Goal: Use online tool/utility: Utilize a website feature to perform a specific function

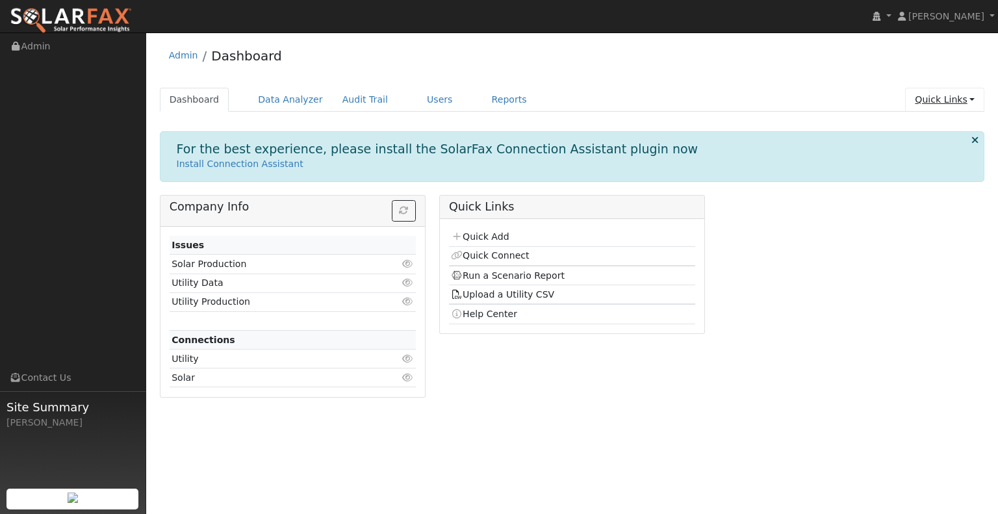
click at [955, 103] on link "Quick Links" at bounding box center [944, 100] width 79 height 24
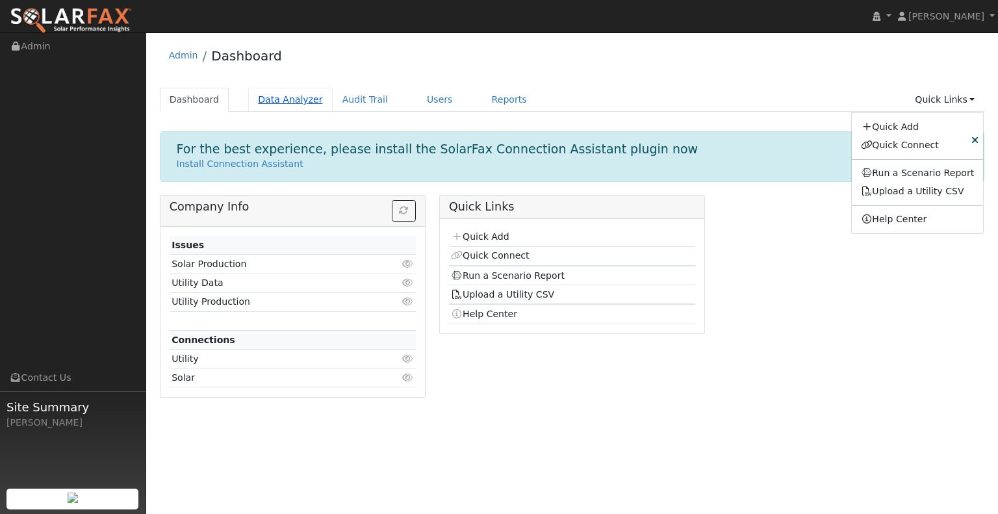
click at [286, 109] on link "Data Analyzer" at bounding box center [290, 100] width 84 height 24
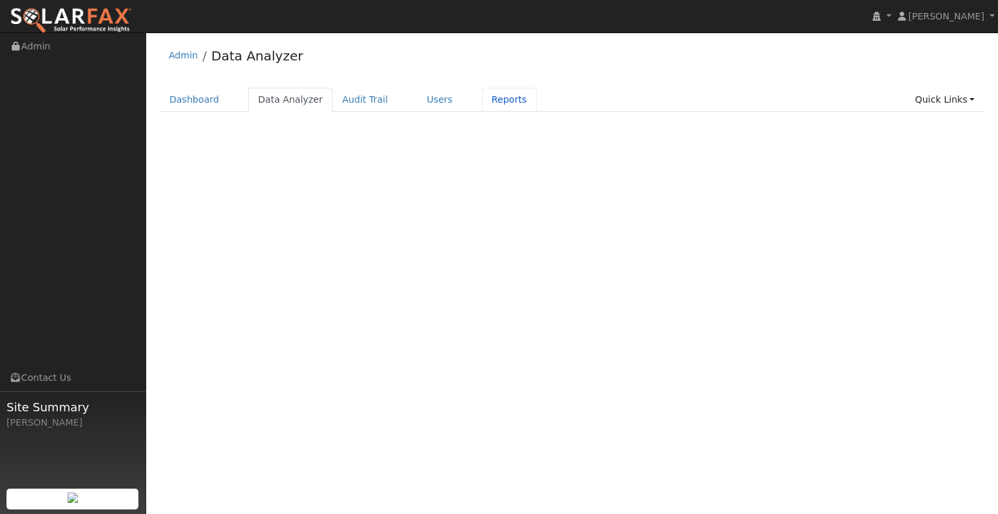
click at [482, 103] on link "Reports" at bounding box center [509, 100] width 55 height 24
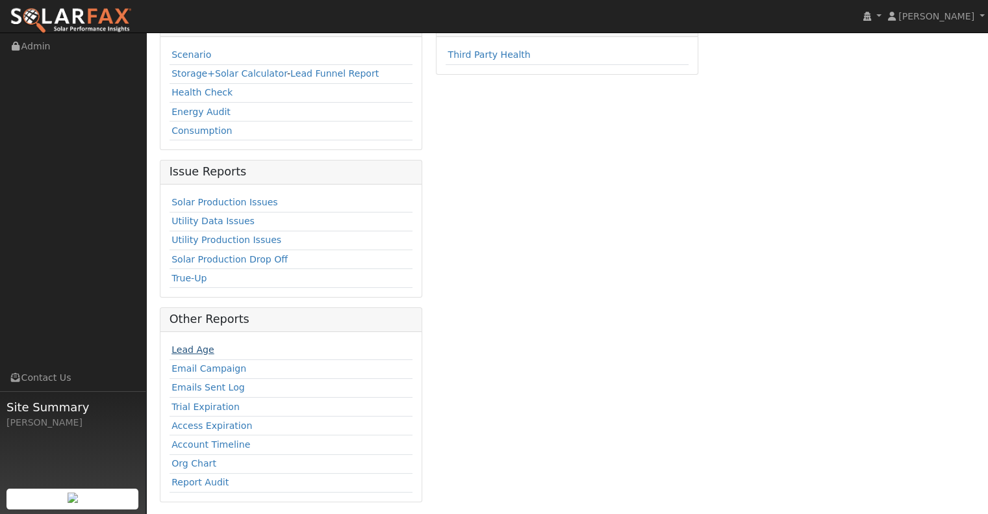
scroll to position [47, 0]
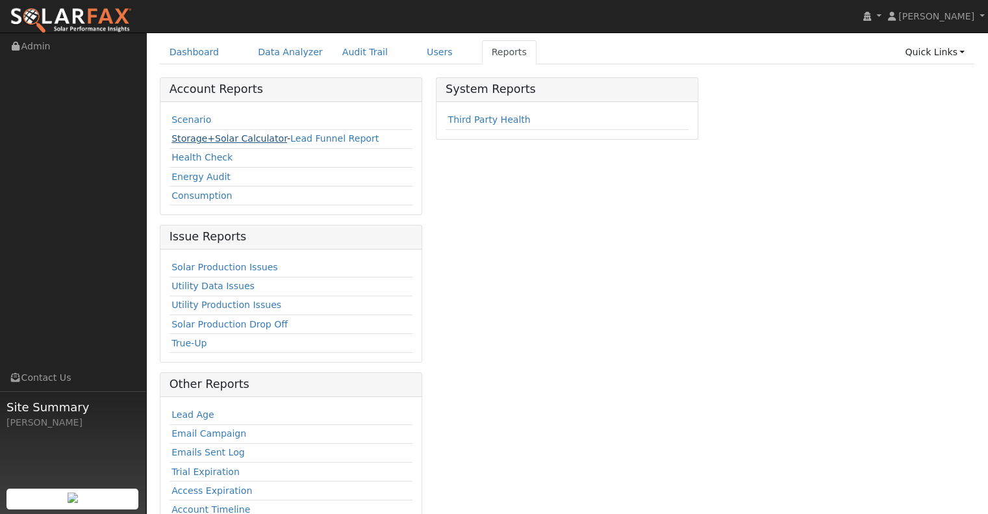
click at [196, 133] on link "Storage+Solar Calculator" at bounding box center [229, 138] width 116 height 10
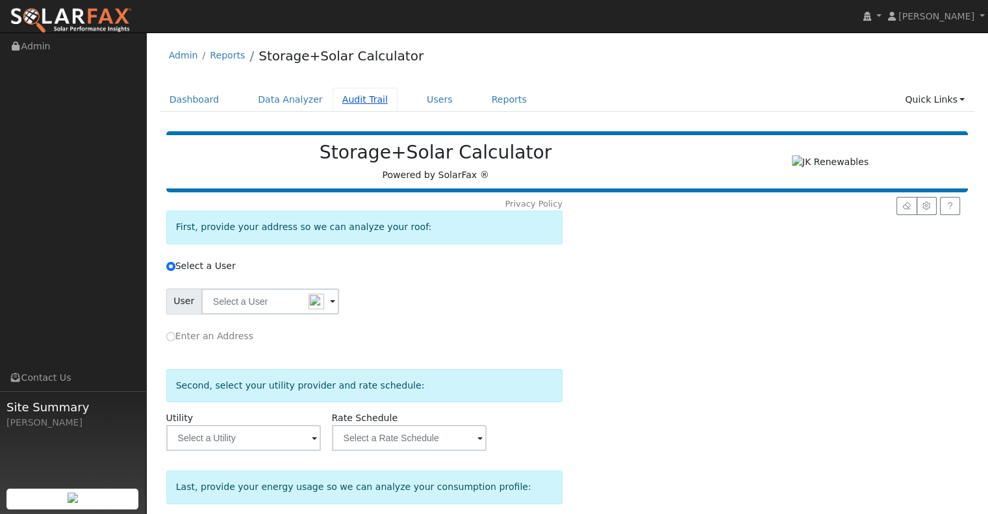
click at [347, 98] on link "Audit Trail" at bounding box center [365, 100] width 65 height 24
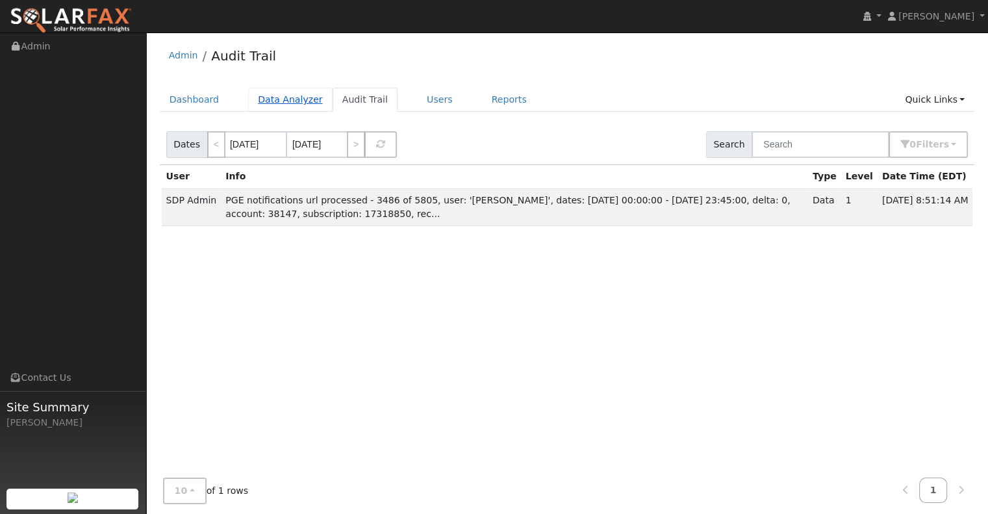
click at [281, 96] on link "Data Analyzer" at bounding box center [290, 100] width 84 height 24
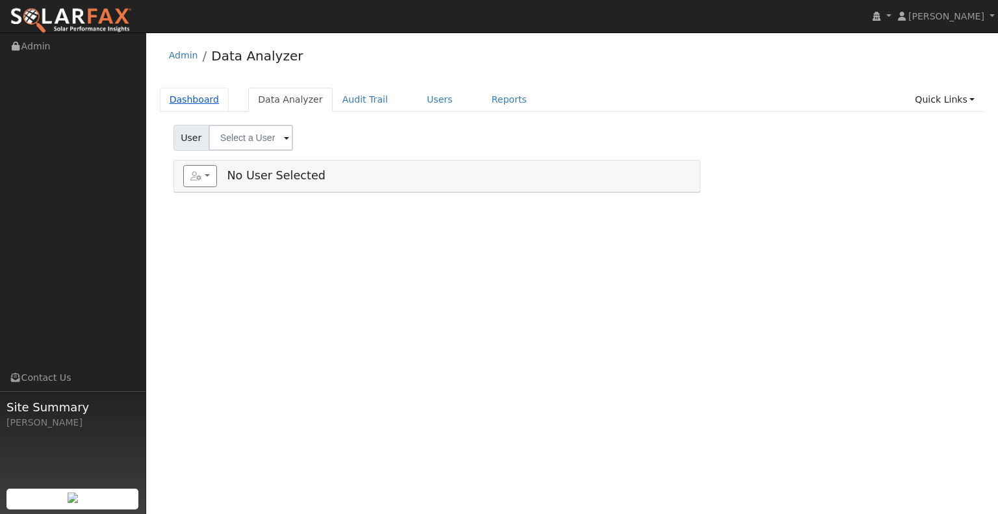
click at [190, 90] on link "Dashboard" at bounding box center [194, 100] width 69 height 24
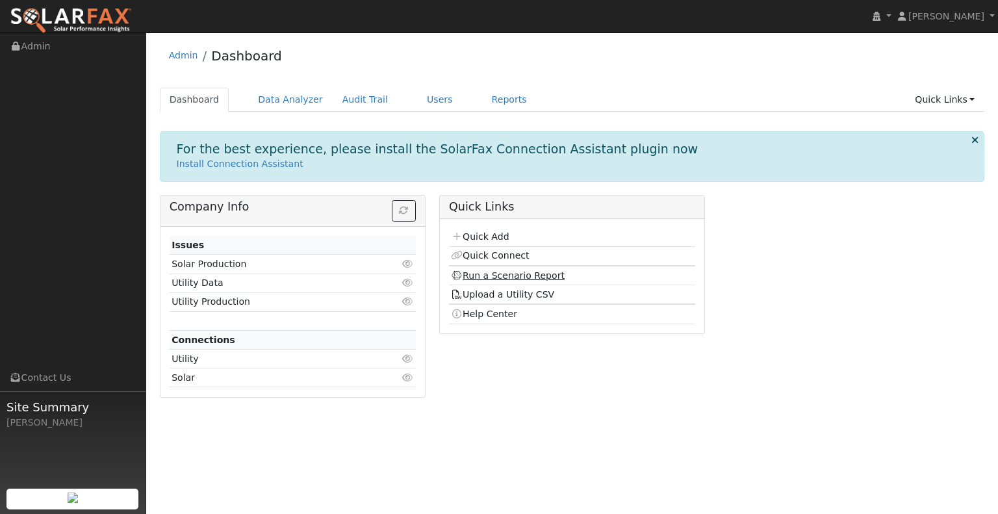
click at [494, 276] on link "Run a Scenario Report" at bounding box center [508, 275] width 114 height 10
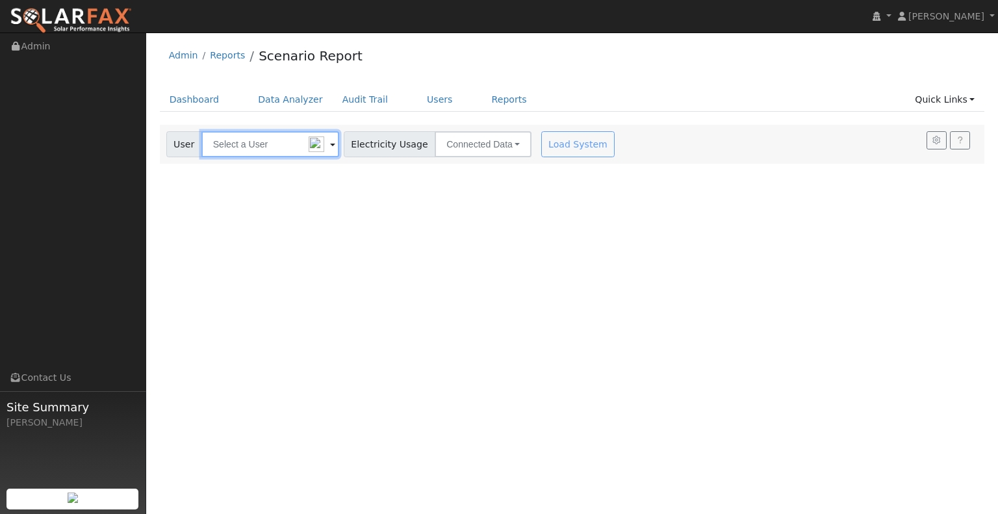
click at [288, 147] on input "text" at bounding box center [270, 144] width 138 height 26
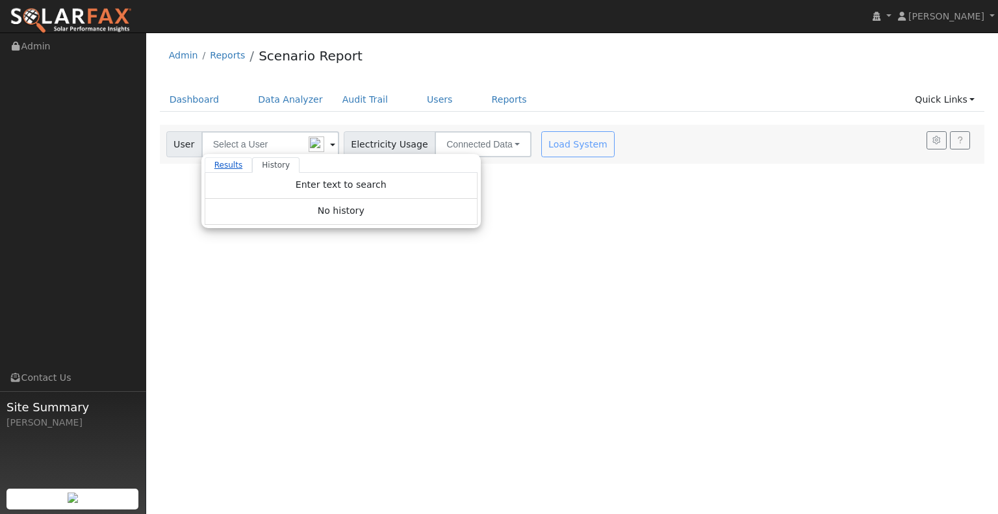
click at [236, 162] on link "Results" at bounding box center [229, 165] width 48 height 16
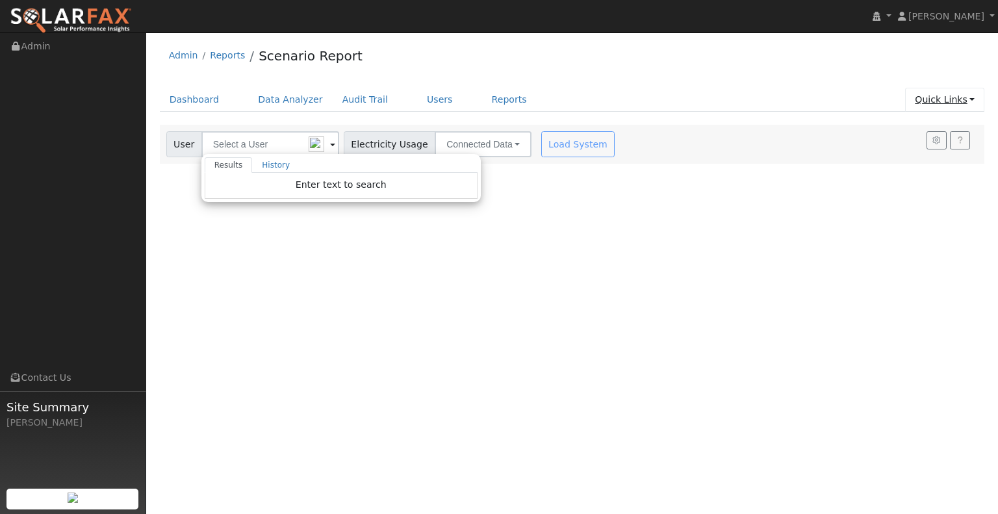
click at [945, 106] on link "Quick Links" at bounding box center [944, 100] width 79 height 24
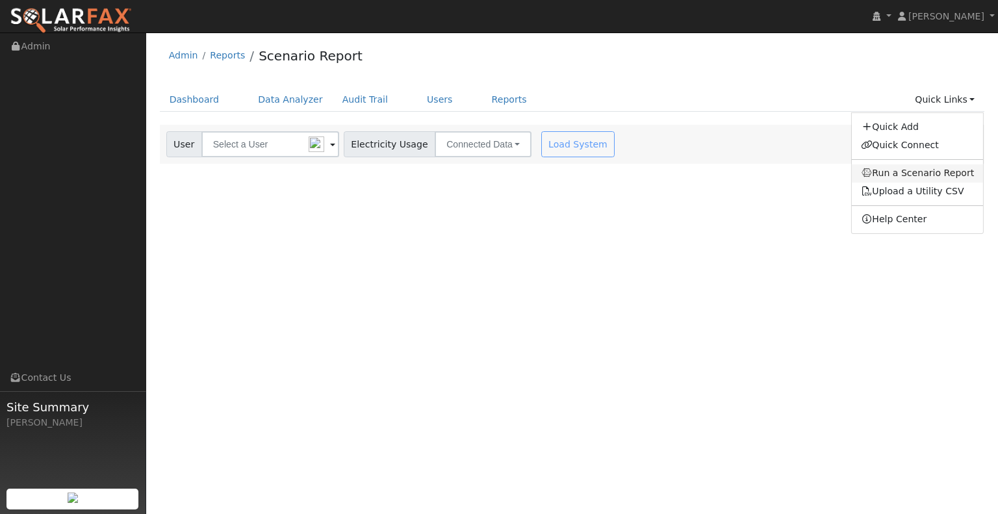
click at [940, 179] on link "Run a Scenario Report" at bounding box center [917, 173] width 132 height 18
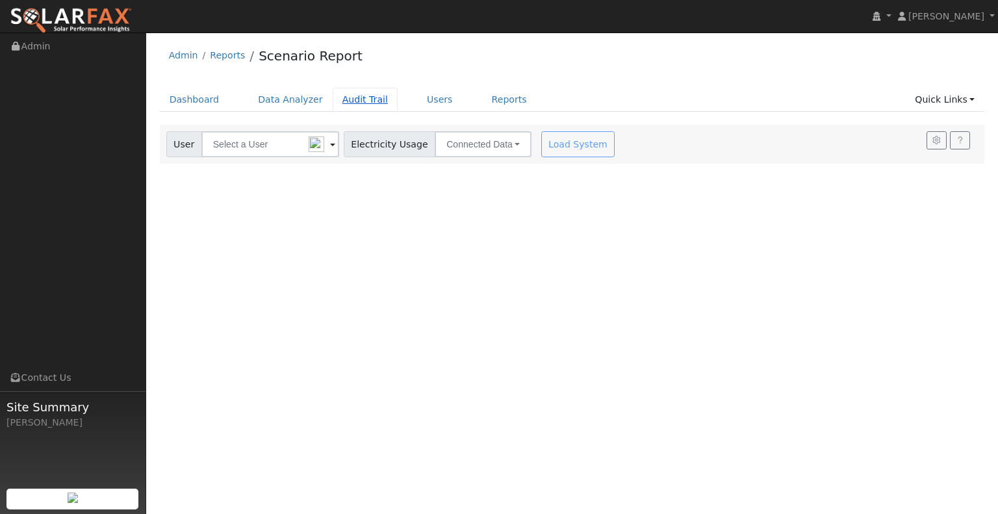
click at [350, 97] on link "Audit Trail" at bounding box center [365, 100] width 65 height 24
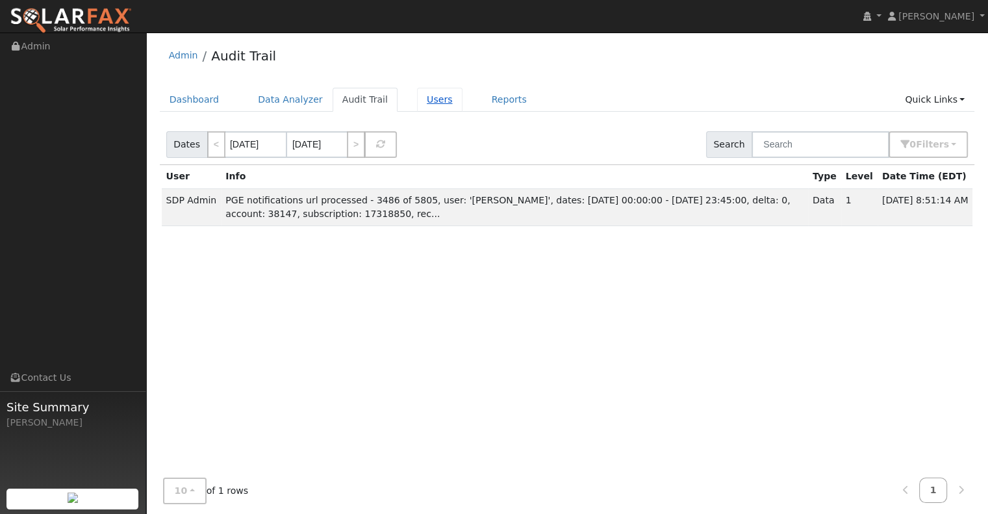
click at [417, 98] on link "Users" at bounding box center [439, 100] width 45 height 24
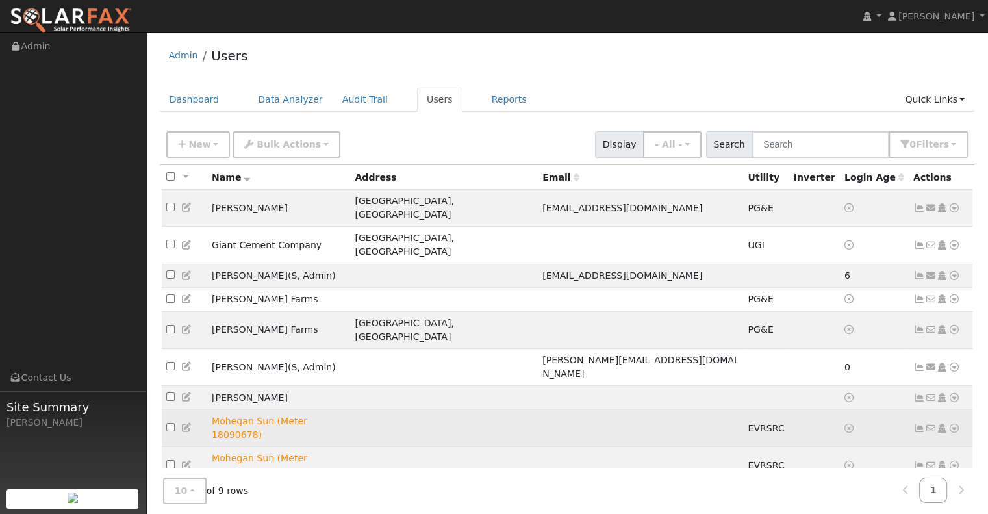
click at [215, 410] on td "Mohegan Sun (Meter 18090678)" at bounding box center [278, 428] width 143 height 37
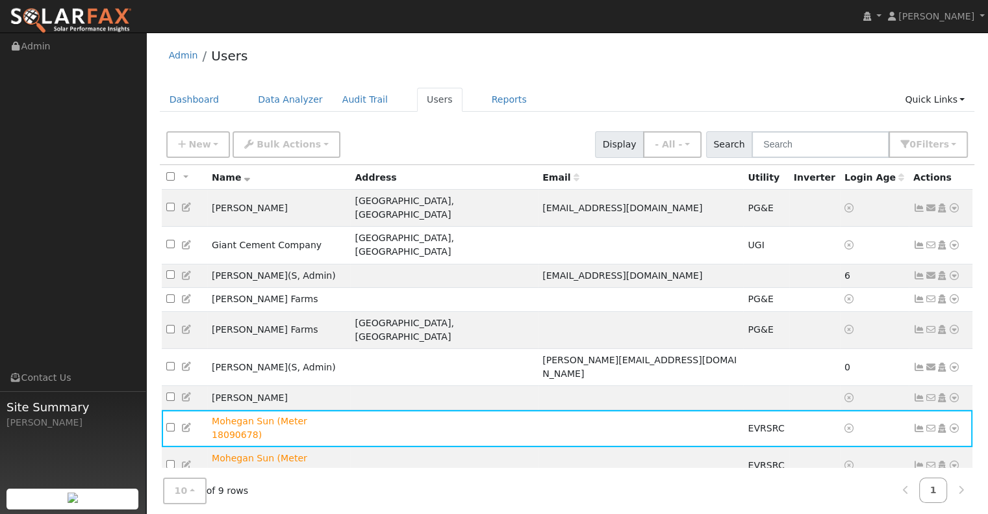
drag, startPoint x: 216, startPoint y: 373, endPoint x: 183, endPoint y: 371, distance: 32.6
click at [183, 423] on icon at bounding box center [187, 427] width 12 height 9
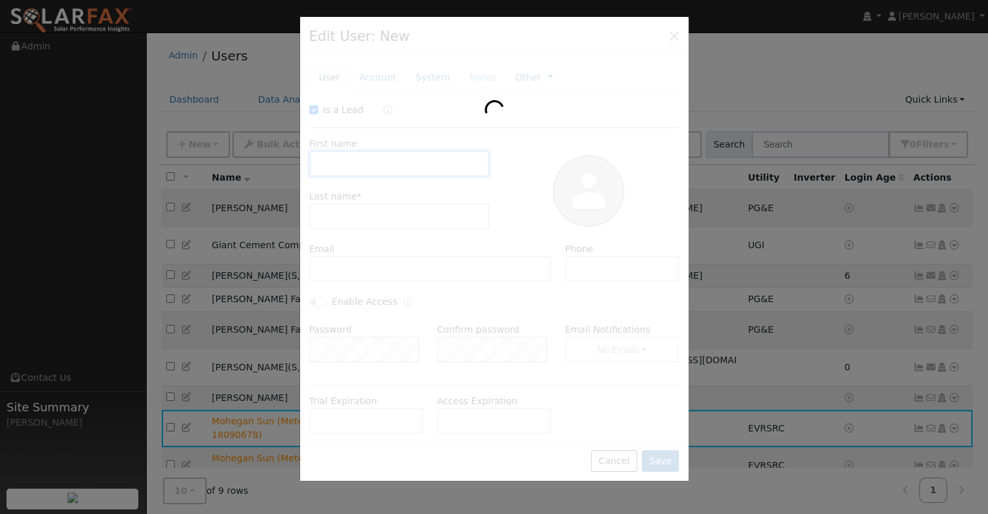
checkbox input "true"
type input "Mohegan"
type input "Sun (Meter 18090678)"
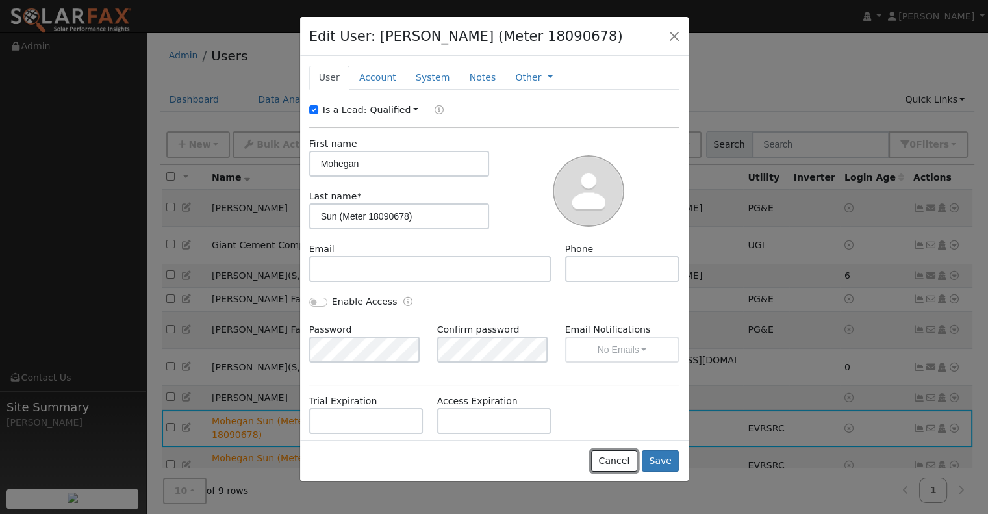
click at [607, 454] on button "Cancel" at bounding box center [614, 461] width 46 height 22
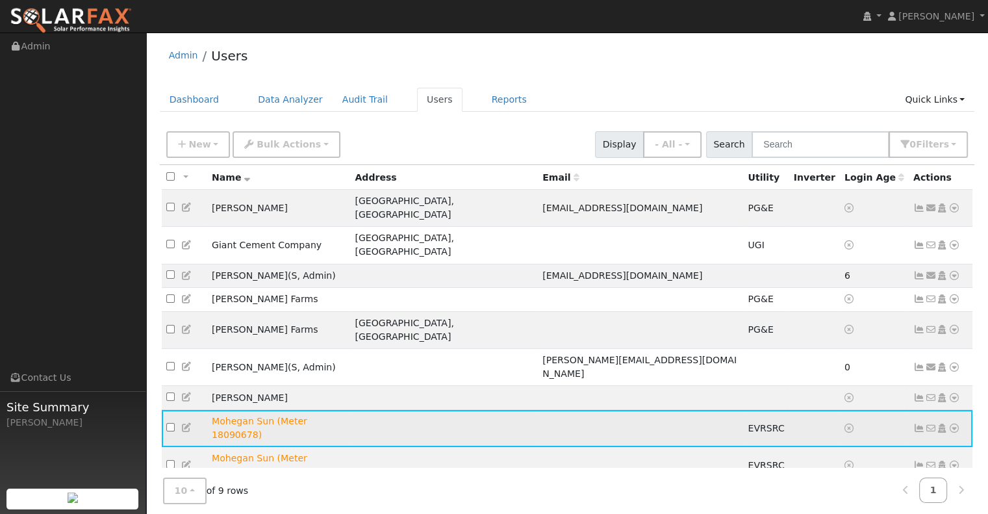
click at [954, 423] on icon at bounding box center [954, 427] width 12 height 9
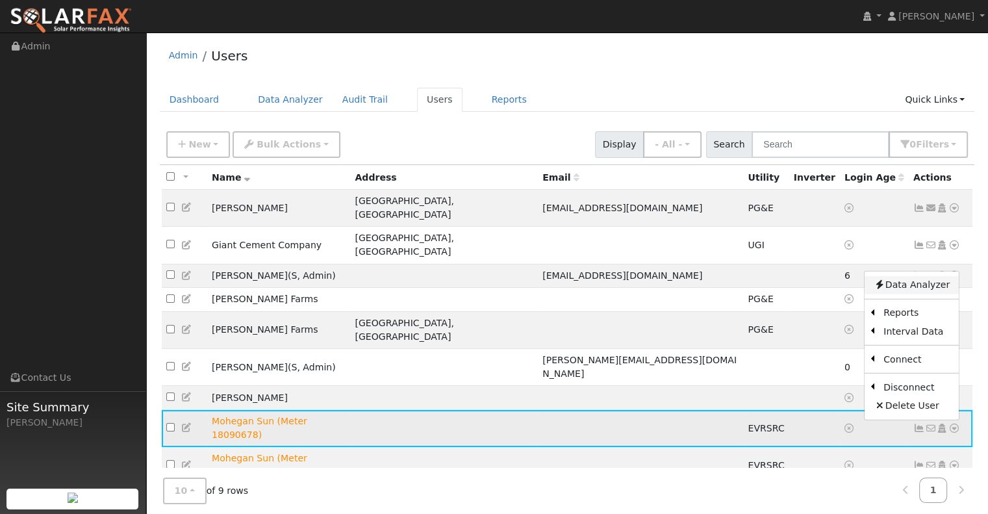
click at [890, 275] on link "Data Analyzer" at bounding box center [911, 284] width 94 height 18
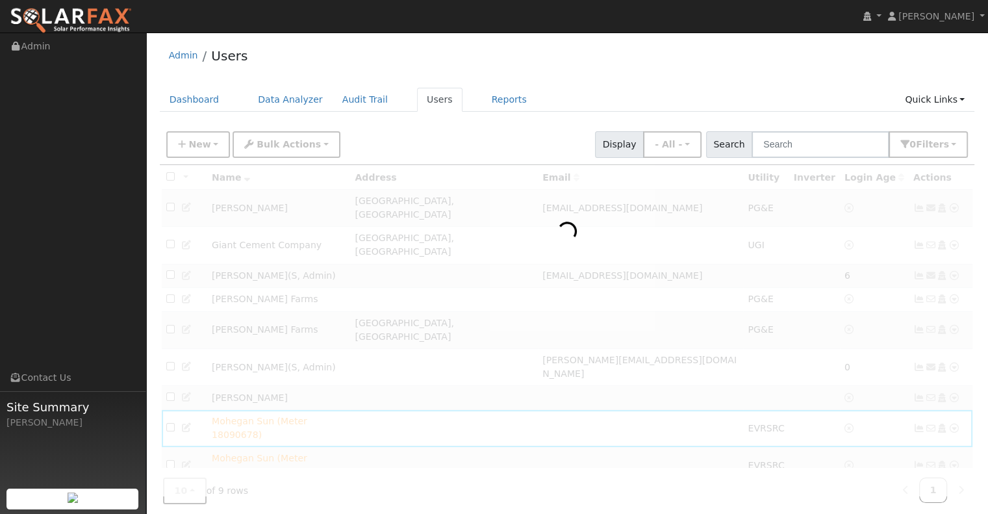
click at [952, 373] on div at bounding box center [567, 330] width 815 height 330
click at [523, 436] on div at bounding box center [567, 330] width 815 height 330
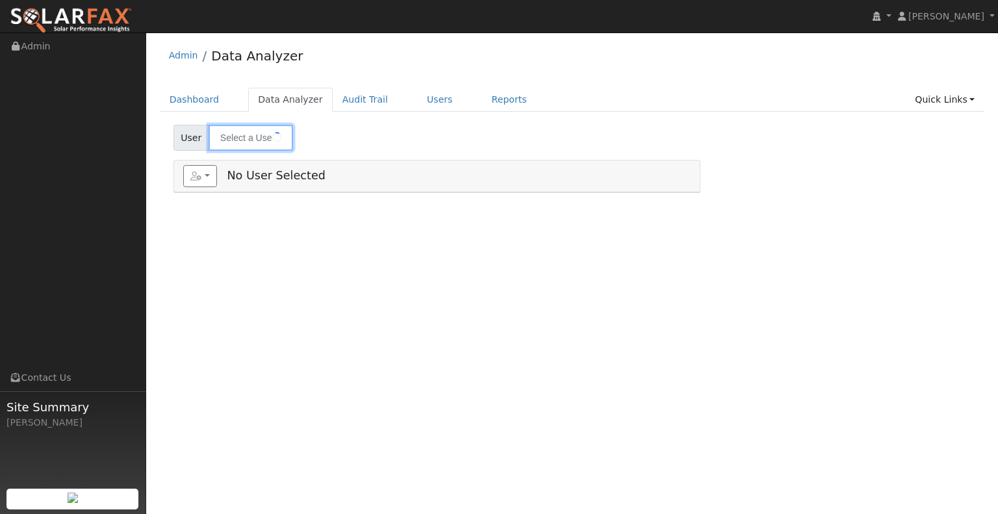
type input "Mohegan Sun (Meter 18090678)"
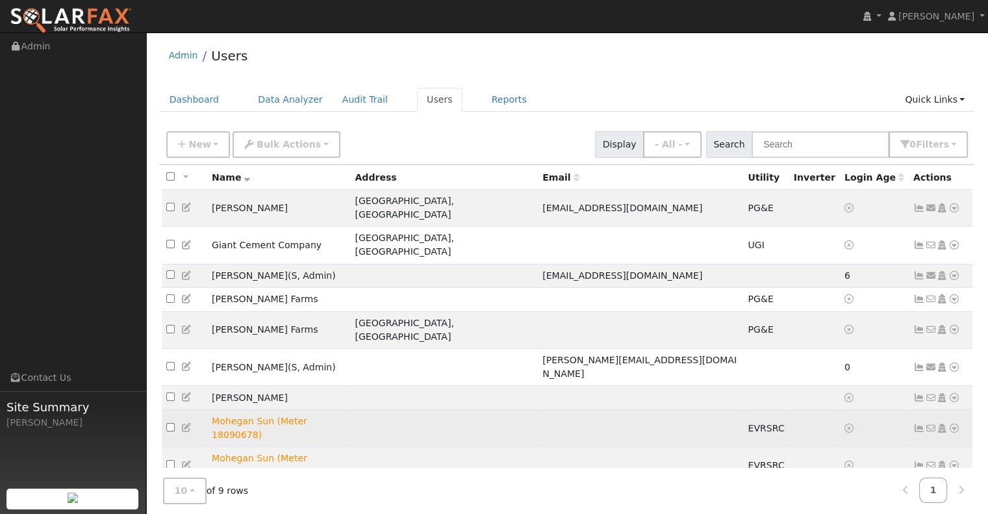
click at [955, 423] on icon at bounding box center [954, 427] width 12 height 9
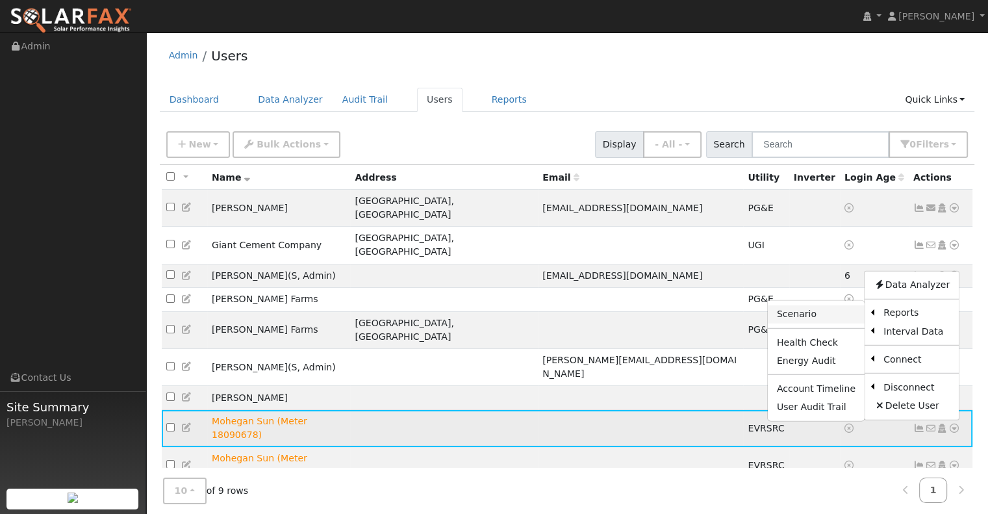
click at [829, 305] on link "Scenario" at bounding box center [816, 314] width 97 height 18
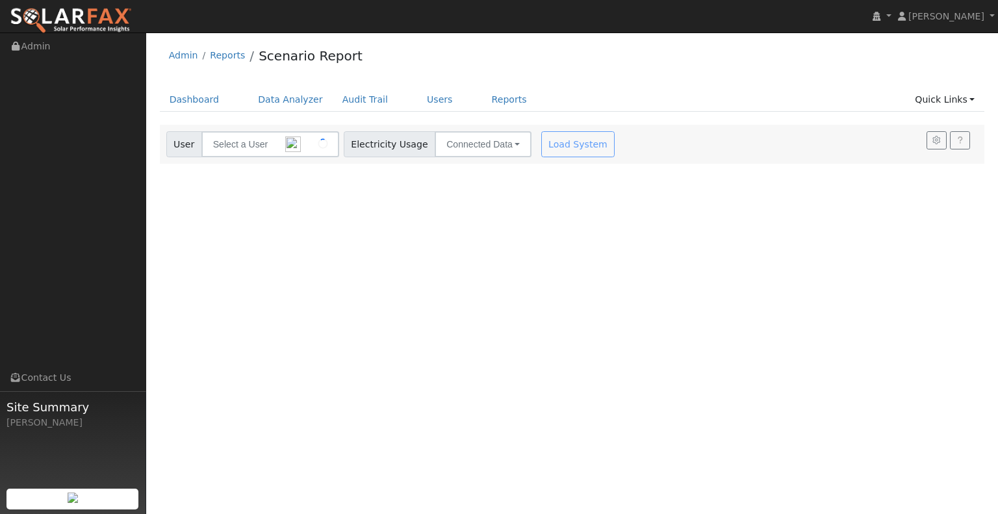
type input "Mohegan Sun (Meter 18090678)"
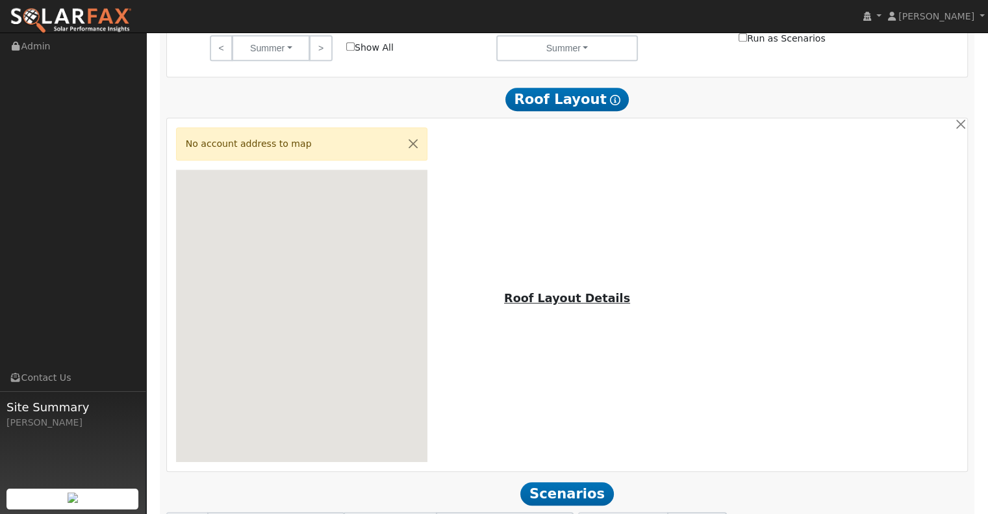
scroll to position [846, 0]
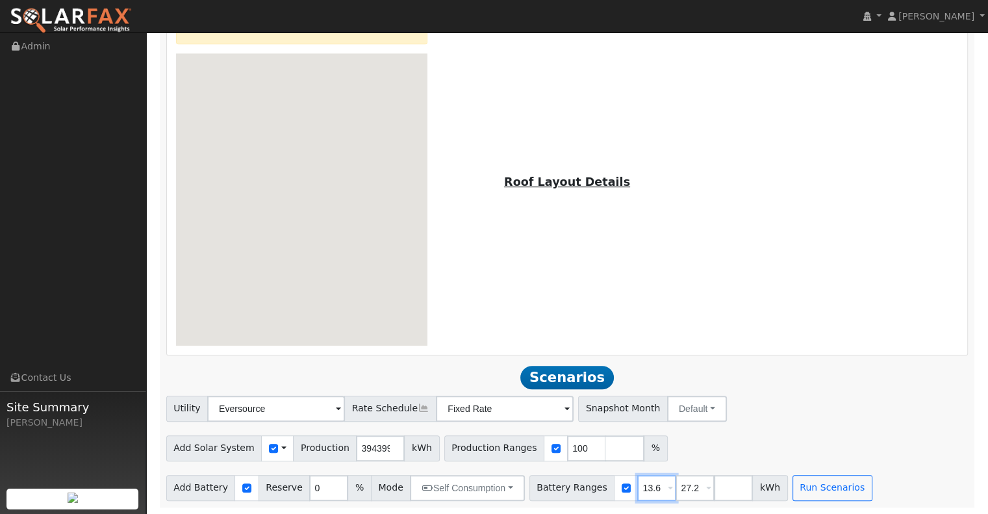
click at [637, 488] on input "13.6" at bounding box center [656, 488] width 39 height 26
type input "27.2"
type input "2"
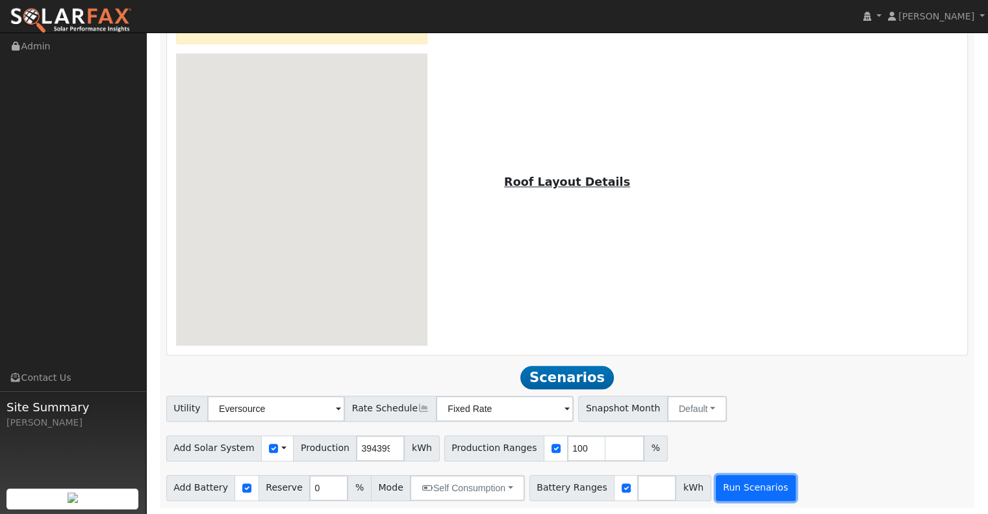
click at [725, 496] on button "Run Scenarios" at bounding box center [756, 488] width 80 height 26
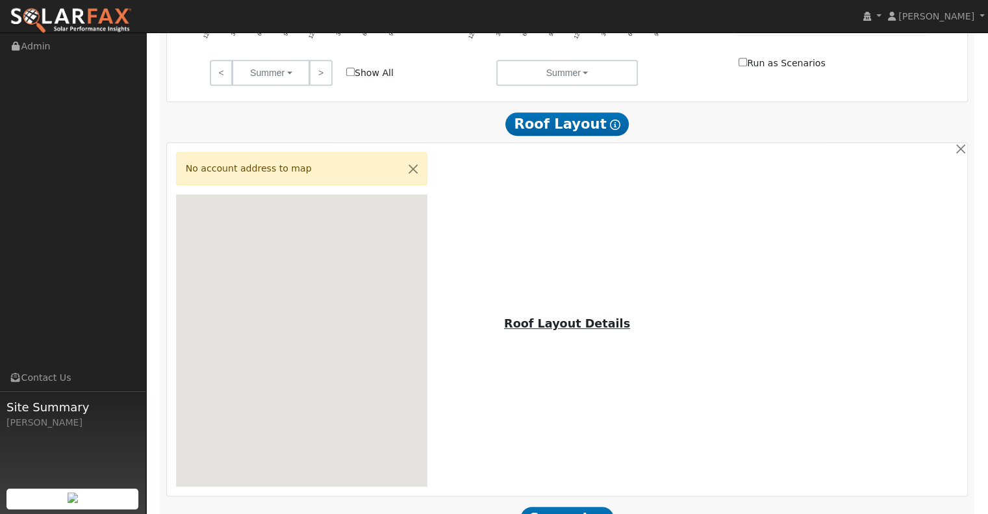
scroll to position [889, 0]
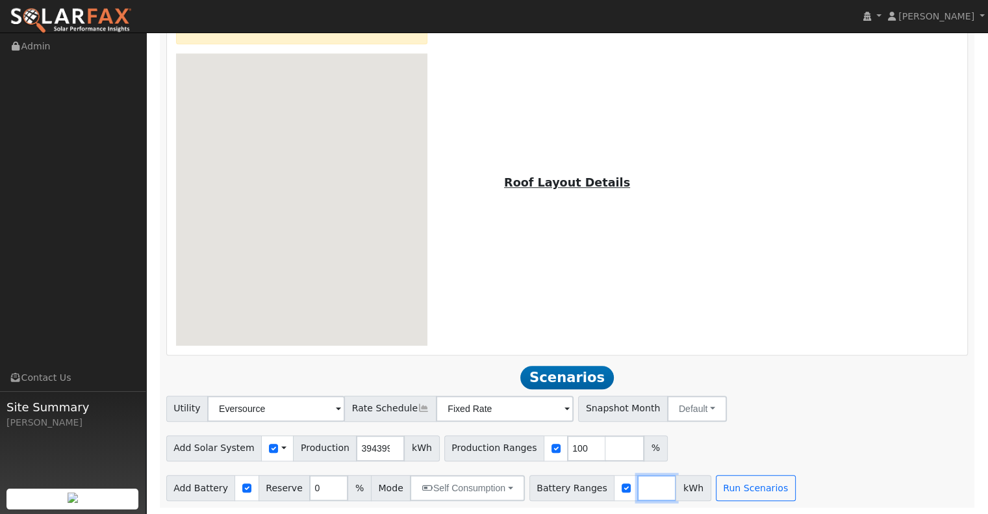
click at [637, 475] on input "number" at bounding box center [656, 488] width 39 height 26
type input "400"
click at [675, 492] on input "number" at bounding box center [694, 488] width 39 height 26
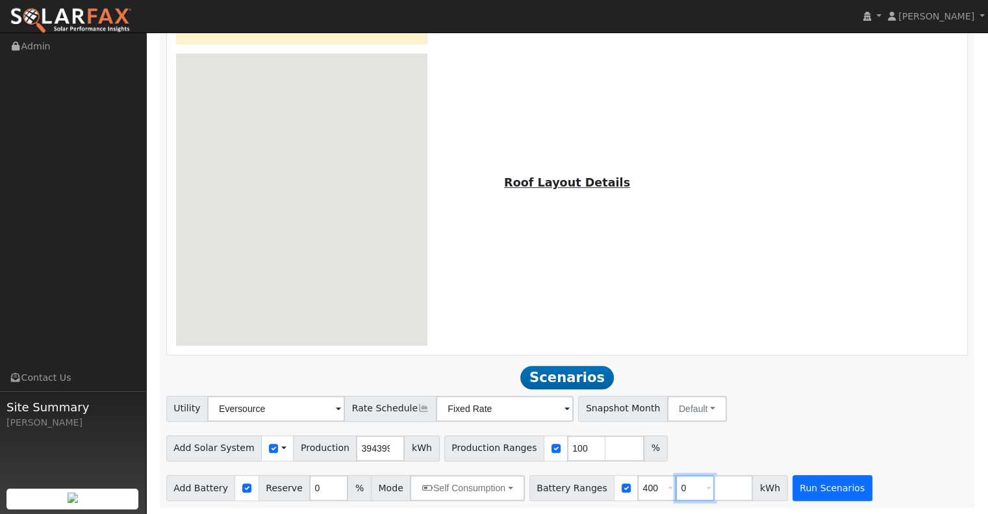
type input "0"
type input "400"
click at [792, 484] on button "Run Scenarios" at bounding box center [832, 488] width 80 height 26
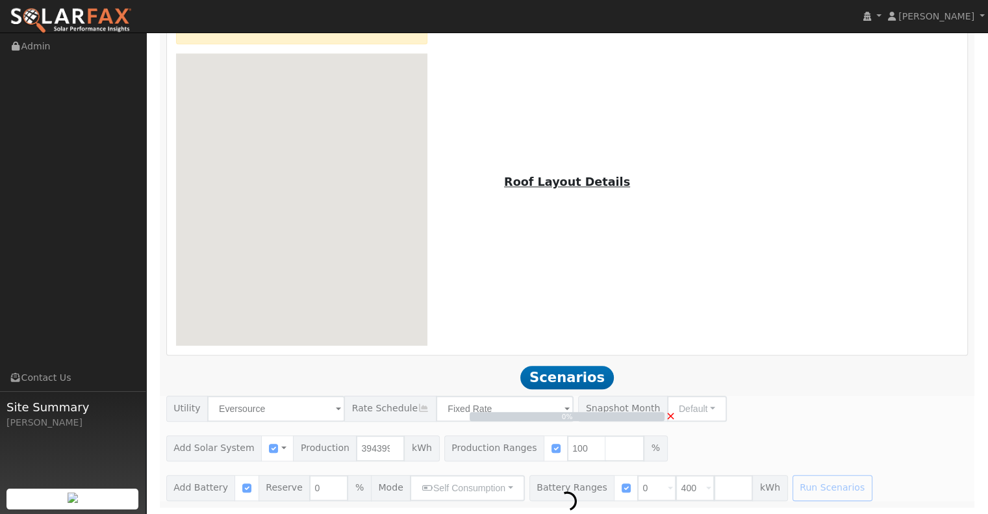
scroll to position [846, 0]
type input "26,293.3"
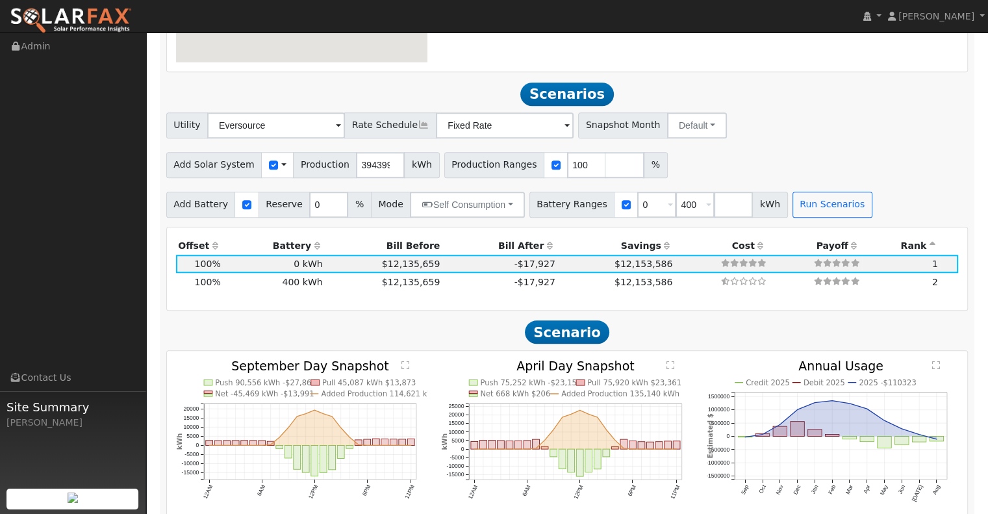
scroll to position [1107, 0]
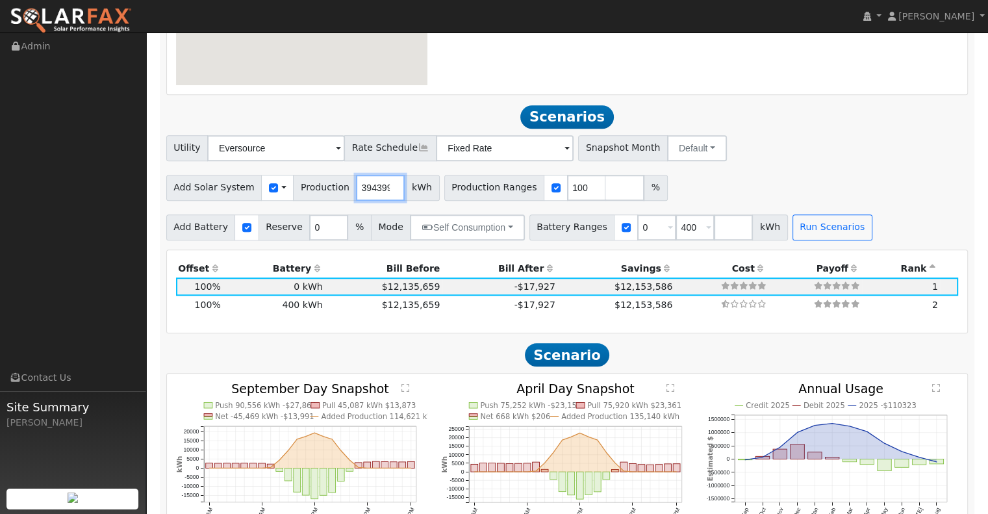
click at [356, 187] on input "39439906" at bounding box center [380, 188] width 49 height 26
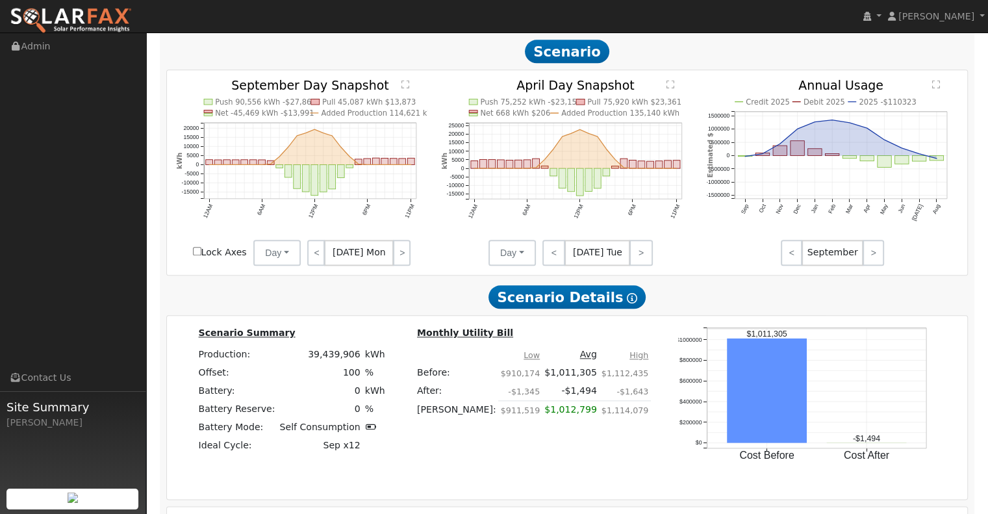
scroll to position [1431, 0]
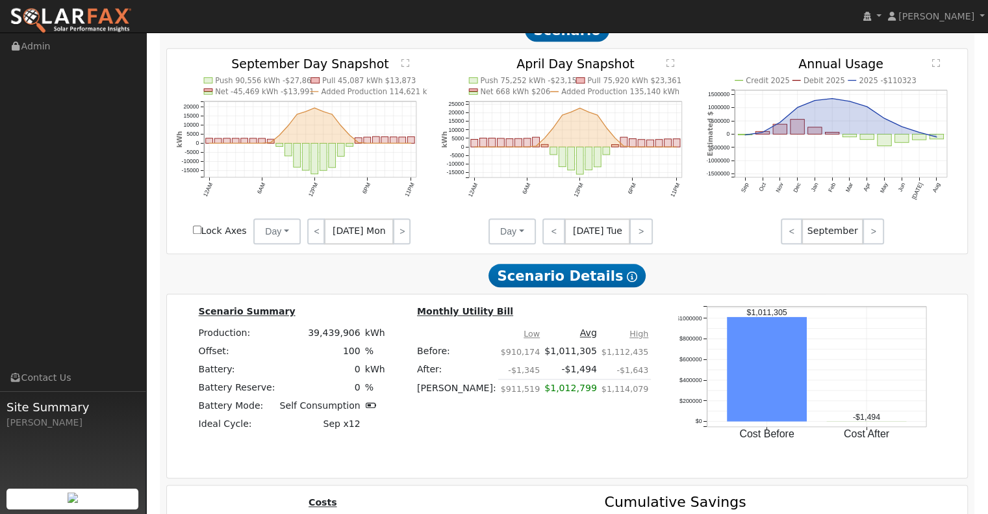
click at [356, 331] on td "39,439,906" at bounding box center [319, 332] width 85 height 18
copy td "39,439,906"
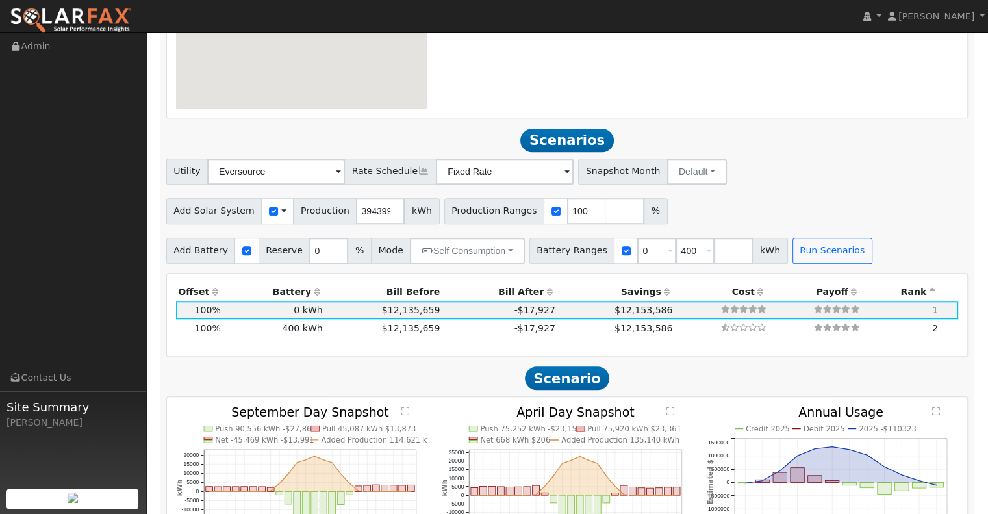
scroll to position [1042, 0]
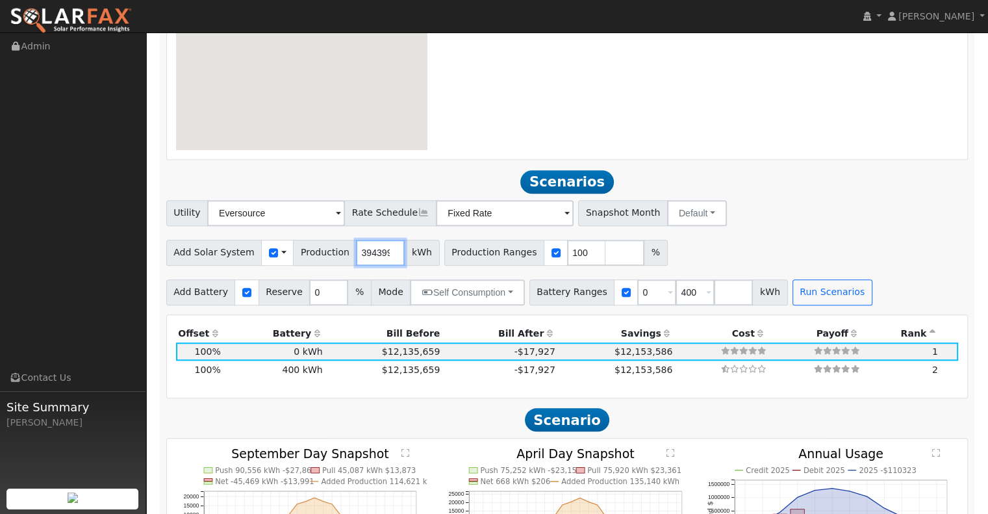
click at [364, 247] on input "39439906" at bounding box center [380, 253] width 49 height 26
paste input "9935149"
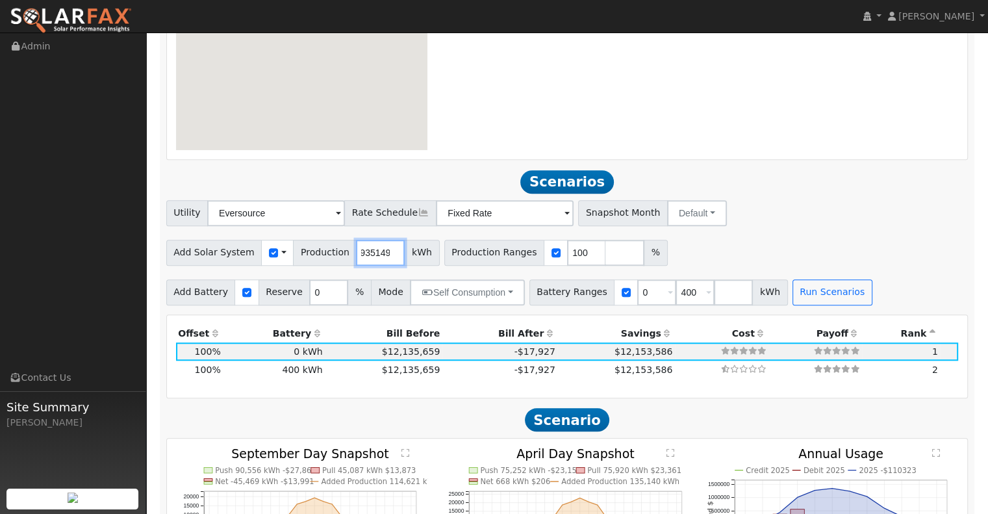
type input "9935149"
click at [738, 246] on div "Add Solar System Use CSV Data Production 9935149 kWh Production Ranges 100 %" at bounding box center [567, 250] width 807 height 31
click at [792, 293] on button "Run Scenarios" at bounding box center [832, 292] width 80 height 26
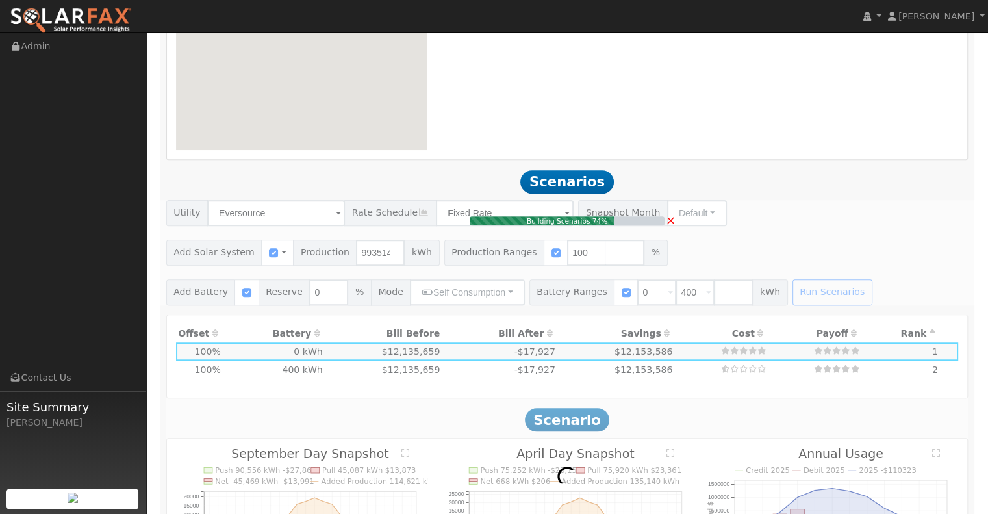
type input "6,623.4"
type input "$23,182,014"
type input "$6,954,604"
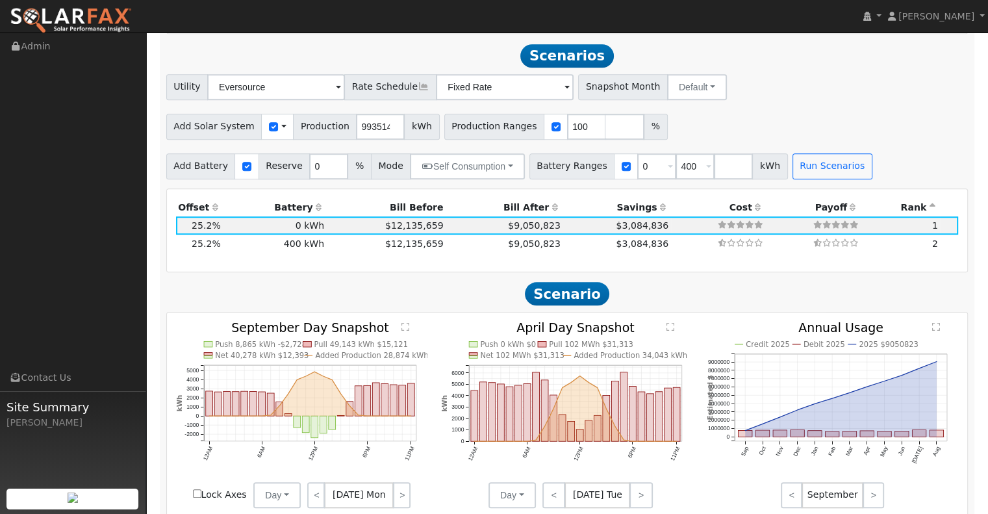
scroll to position [1172, 0]
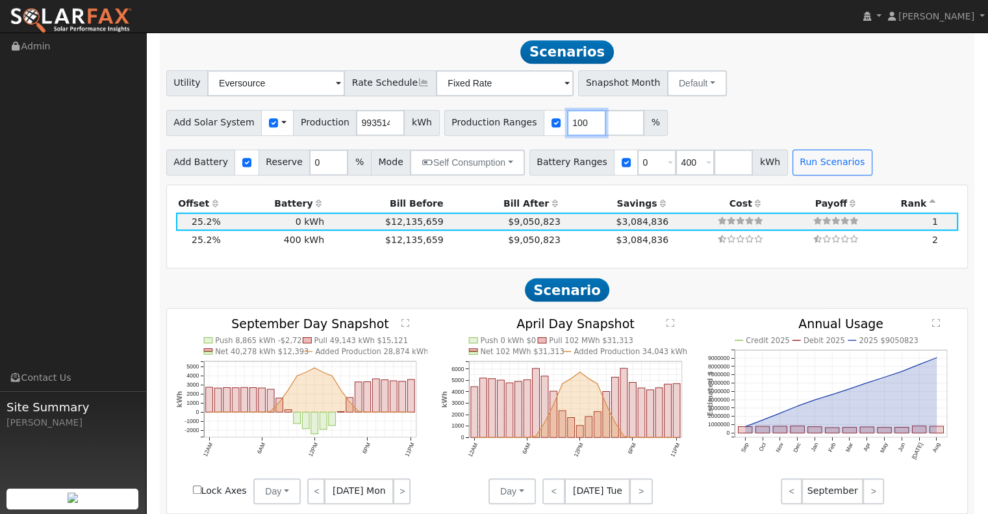
click at [567, 125] on input "100" at bounding box center [586, 123] width 39 height 26
click at [475, 123] on span "Production Ranges" at bounding box center [494, 123] width 100 height 26
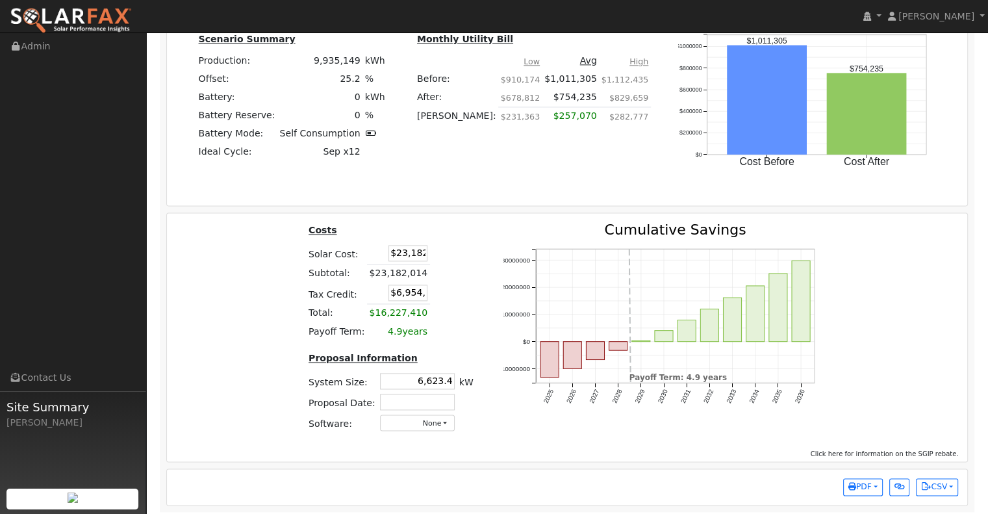
scroll to position [1706, 0]
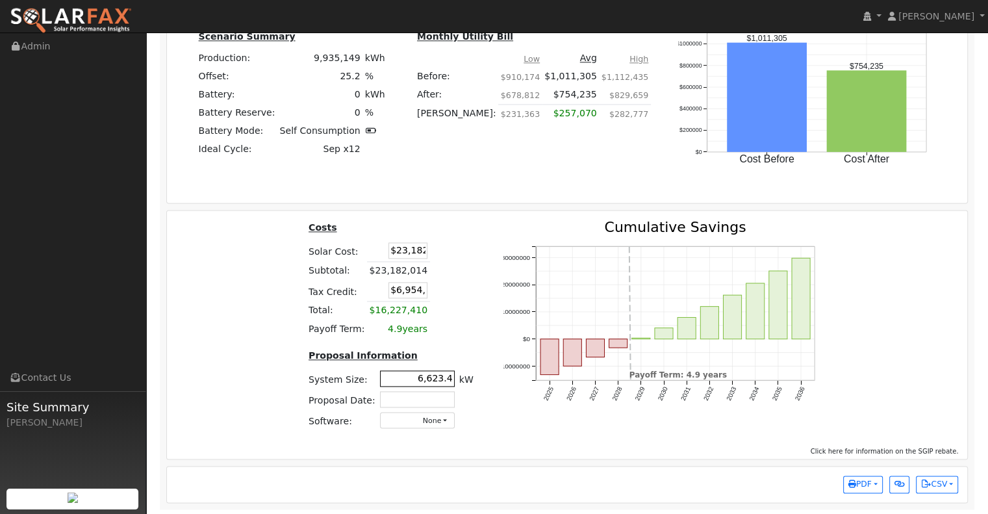
click at [441, 371] on input "6,623.4" at bounding box center [417, 378] width 75 height 16
click at [409, 381] on input "6,623.4" at bounding box center [417, 378] width 75 height 16
click at [410, 380] on input "6,623.4" at bounding box center [417, 378] width 75 height 16
paste input "9269"
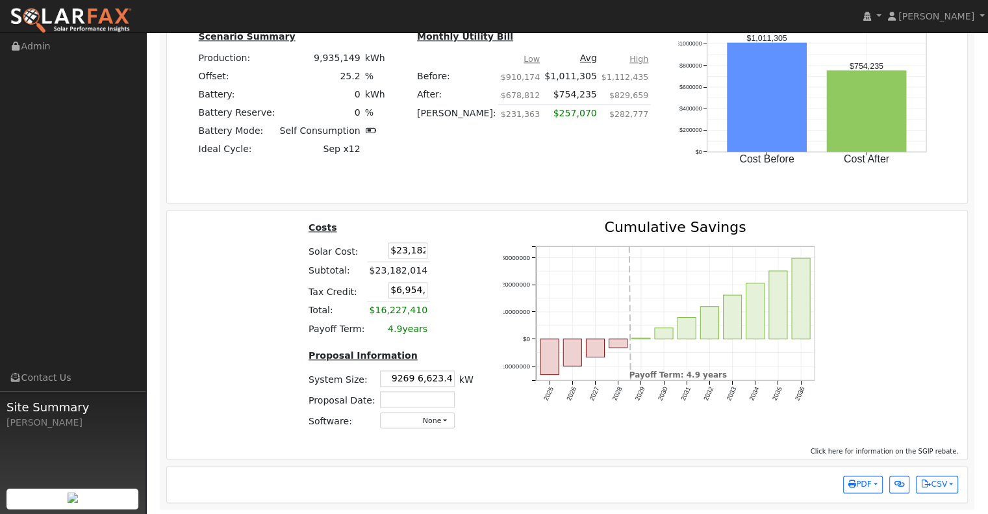
drag, startPoint x: 421, startPoint y: 377, endPoint x: 791, endPoint y: 373, distance: 370.2
click at [790, 376] on div "Costs Solar Cost: $23,182,014 Subtotal: $23,182,014 Tax Credit: $6,954,604 Tota…" at bounding box center [567, 330] width 810 height 220
type input "9,269.0"
type input "$0"
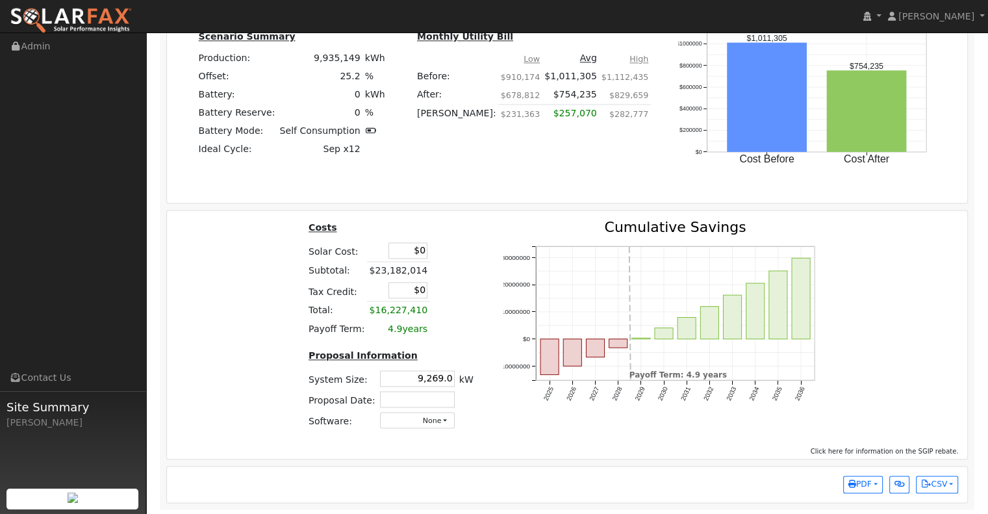
click at [525, 441] on div "Costs Solar Cost: $0 Subtotal: $23,182,014 Tax Credit: $0 Total: $16,227,410 Pa…" at bounding box center [567, 333] width 801 height 247
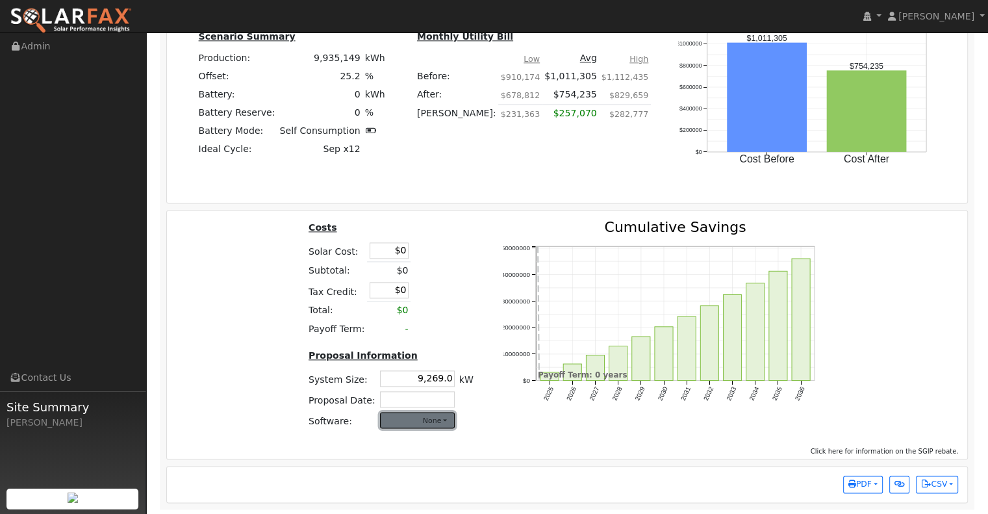
click at [423, 413] on button "None" at bounding box center [417, 420] width 75 height 16
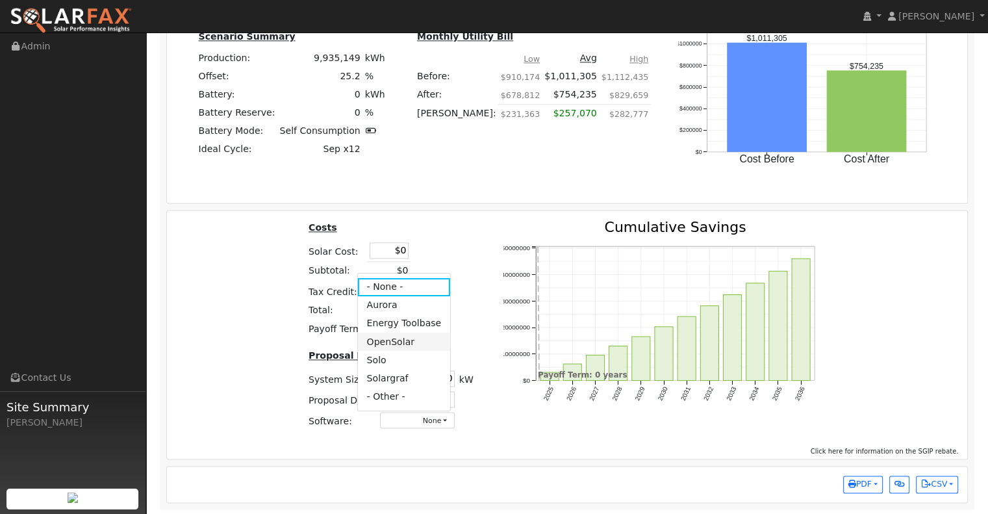
click at [374, 333] on link "OpenSolar" at bounding box center [403, 342] width 93 height 18
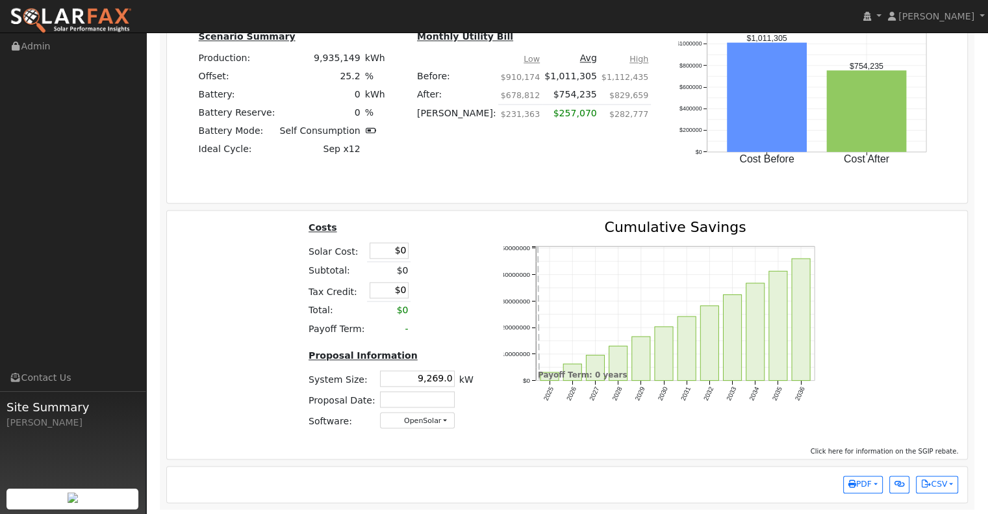
click at [492, 414] on div "2025 2026 2027 2028 2029 2030 2031 2032 2033 2034 2035 2036 $0 $10000000 $20000…" at bounding box center [665, 330] width 352 height 220
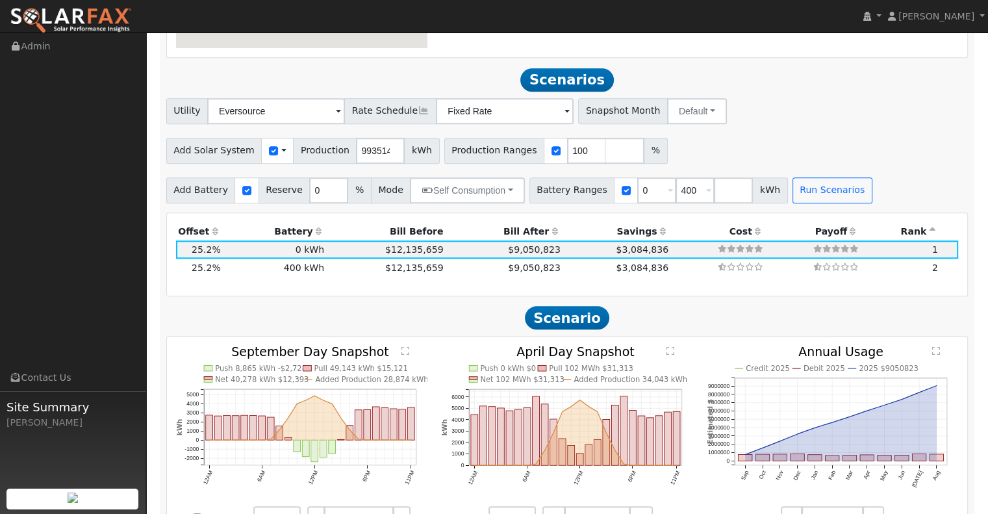
scroll to position [1122, 0]
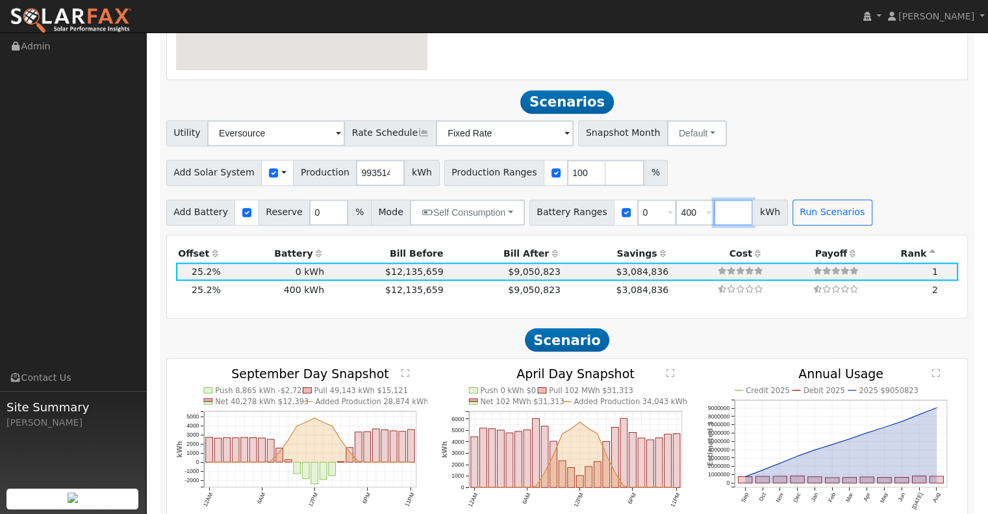
click at [714, 217] on input "number" at bounding box center [733, 212] width 39 height 26
type input "5000"
click at [831, 220] on button "Run Scenarios" at bounding box center [871, 212] width 80 height 26
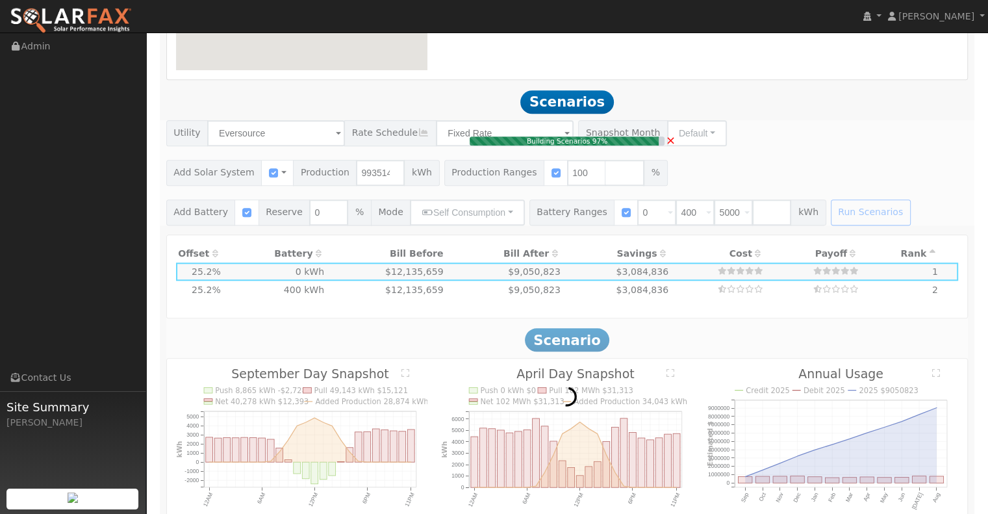
type input "6,623.4"
type input "$23,182,014"
type input "$6,954,604"
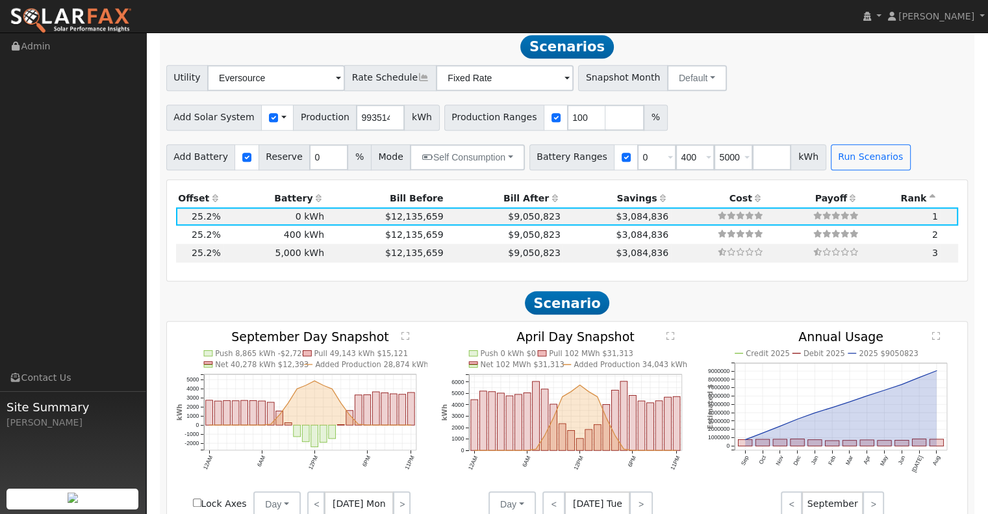
scroll to position [1172, 0]
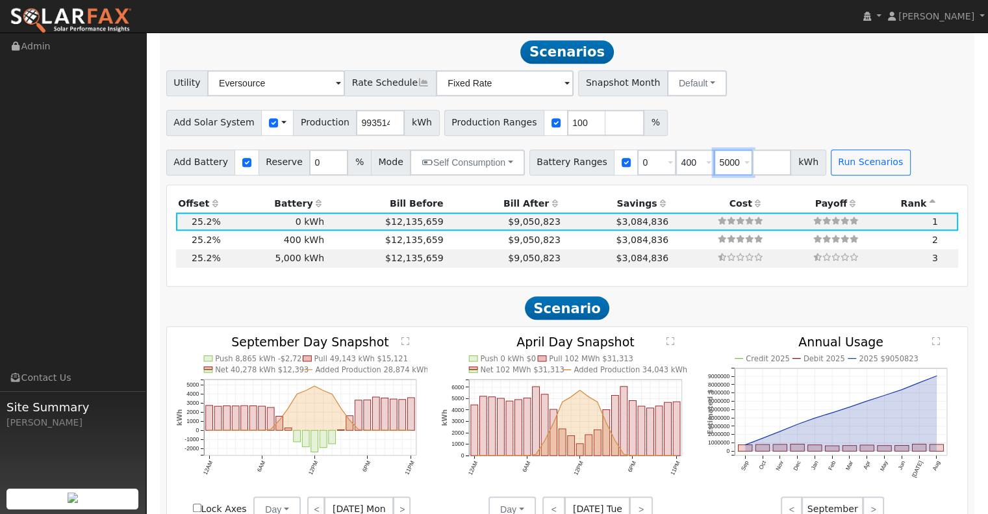
click at [714, 158] on input "5000" at bounding box center [733, 162] width 39 height 26
click at [831, 157] on button "Run Scenarios" at bounding box center [871, 162] width 80 height 26
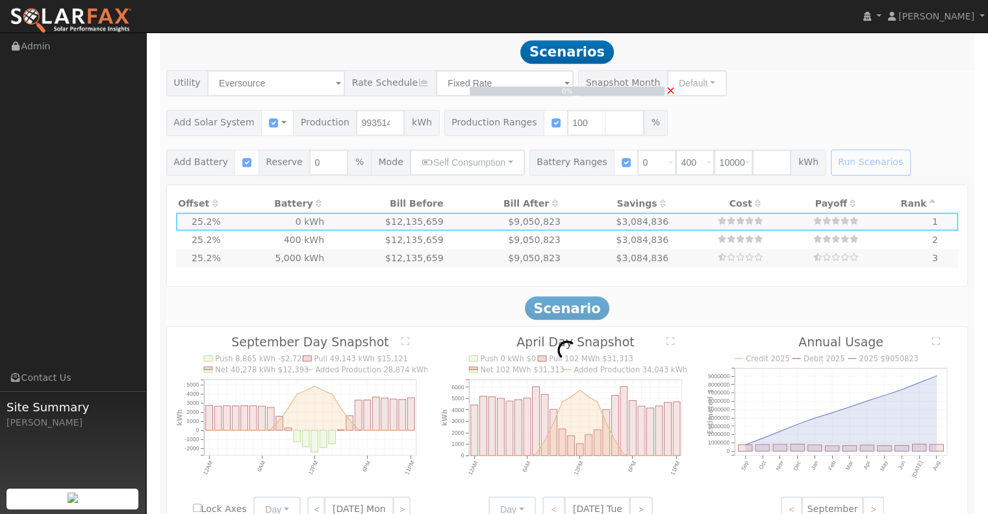
click at [437, 168] on div "0% ×" at bounding box center [567, 122] width 816 height 105
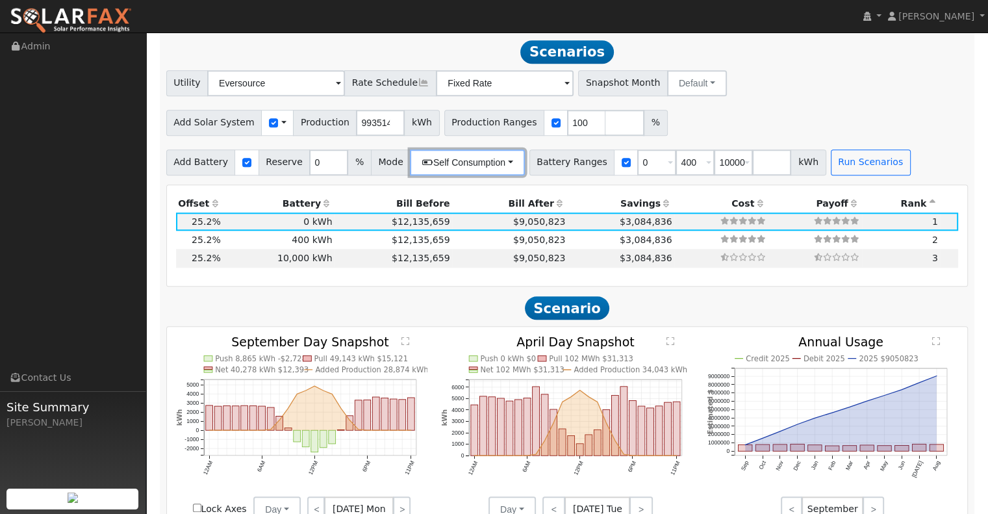
click at [446, 158] on button "Self Consumption" at bounding box center [467, 162] width 114 height 26
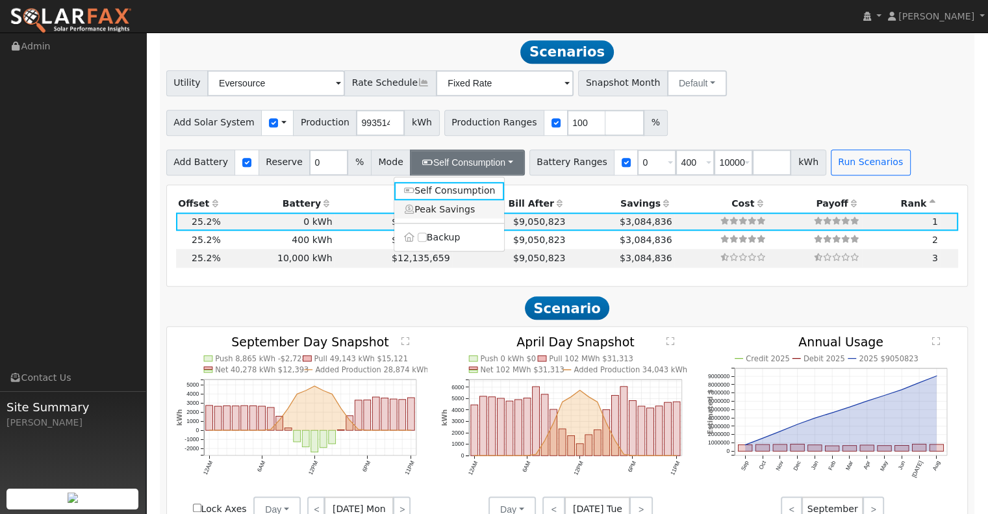
click at [440, 216] on link "Peak Savings" at bounding box center [449, 209] width 110 height 18
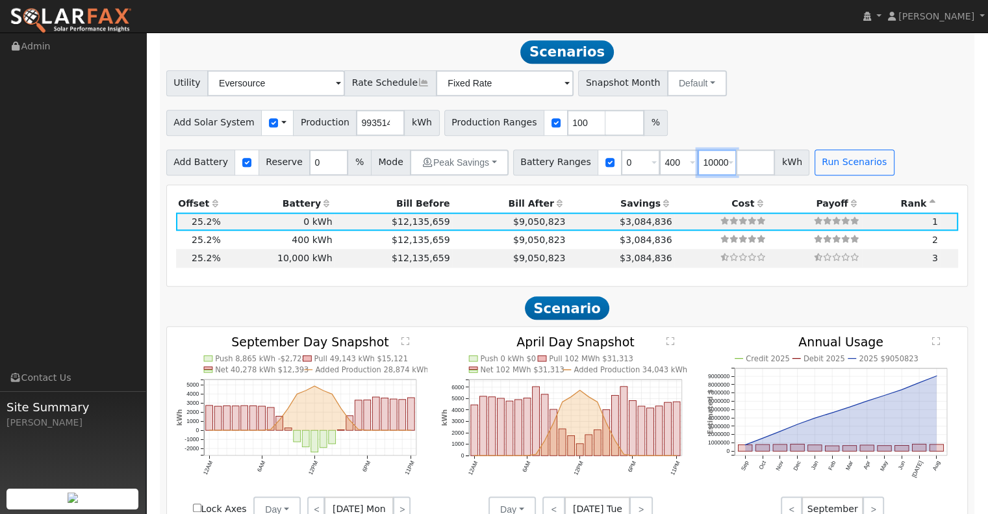
click at [697, 162] on input "10000" at bounding box center [716, 162] width 39 height 26
click at [818, 164] on button "Run Scenarios" at bounding box center [854, 162] width 80 height 26
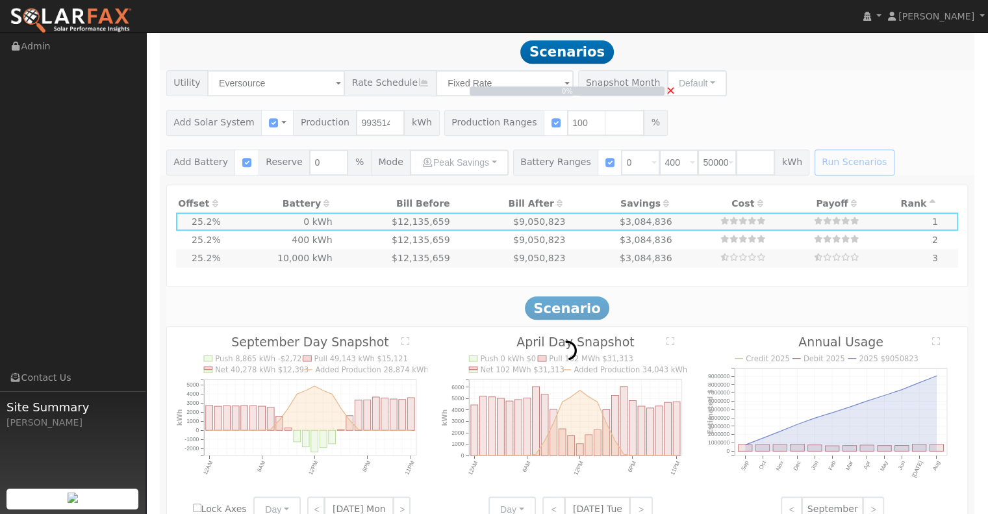
click at [690, 153] on div "0% ×" at bounding box center [567, 122] width 816 height 105
click at [690, 158] on div "0% ×" at bounding box center [567, 122] width 816 height 105
click at [690, 158] on div "Building Scenarios 15% ×" at bounding box center [567, 122] width 816 height 105
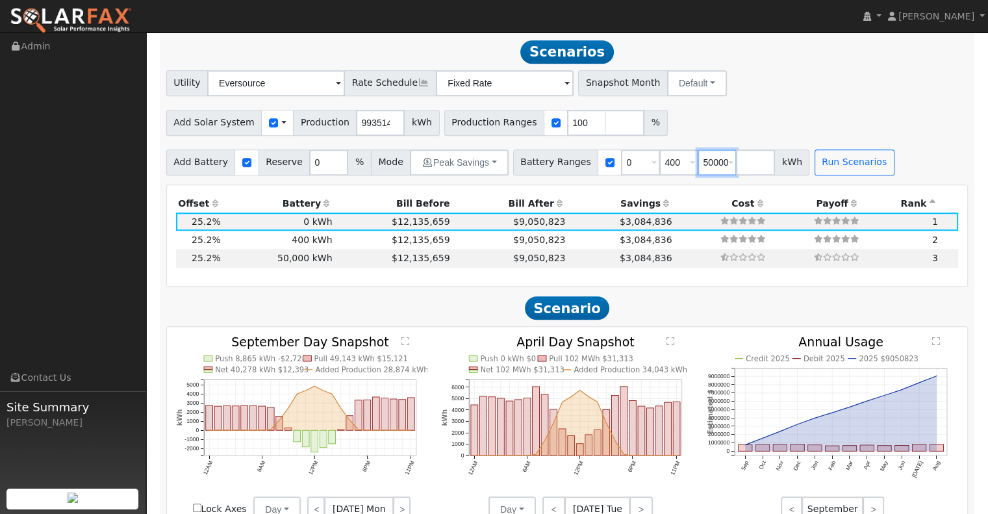
click at [697, 160] on input "50000" at bounding box center [716, 162] width 39 height 26
type input "5000"
click at [834, 158] on button "Run Scenarios" at bounding box center [854, 162] width 80 height 26
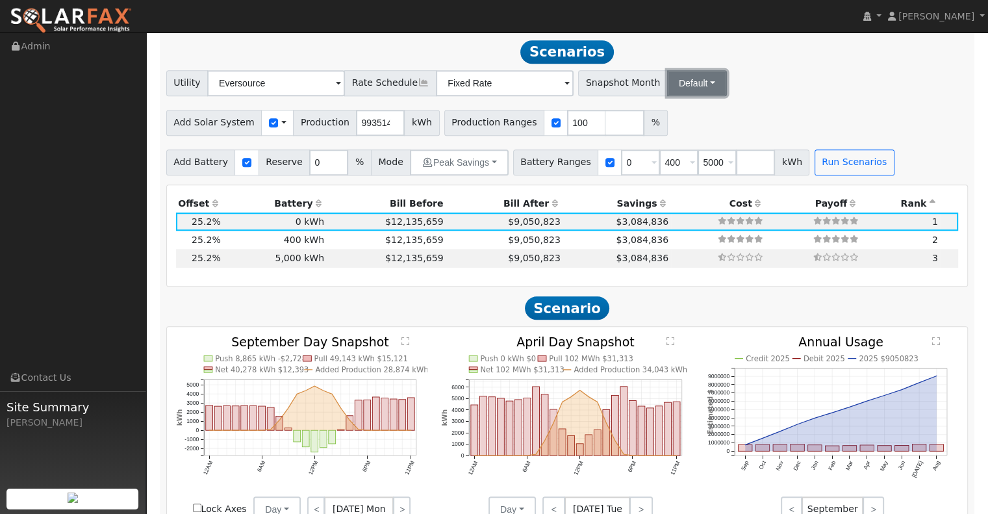
click at [667, 91] on button "Default" at bounding box center [697, 83] width 60 height 26
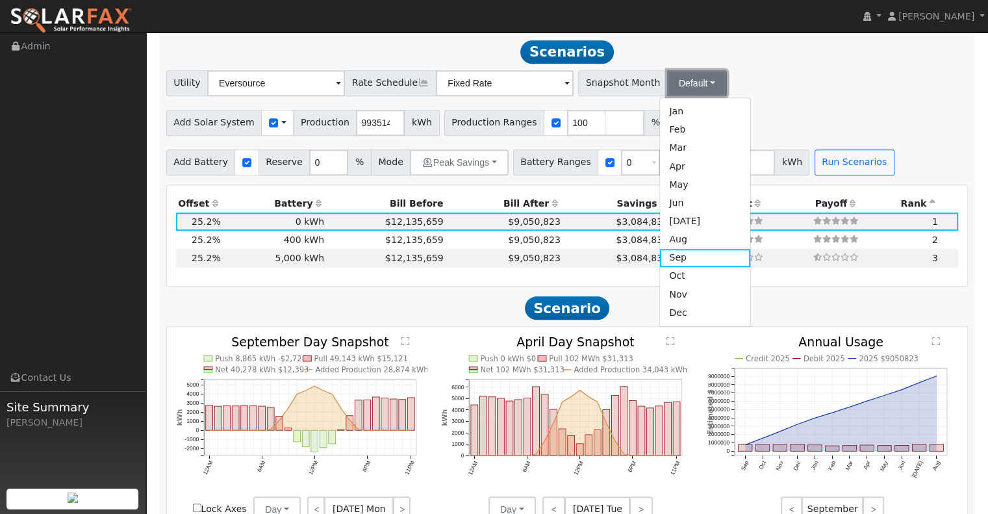
click at [667, 91] on button "Default" at bounding box center [697, 83] width 60 height 26
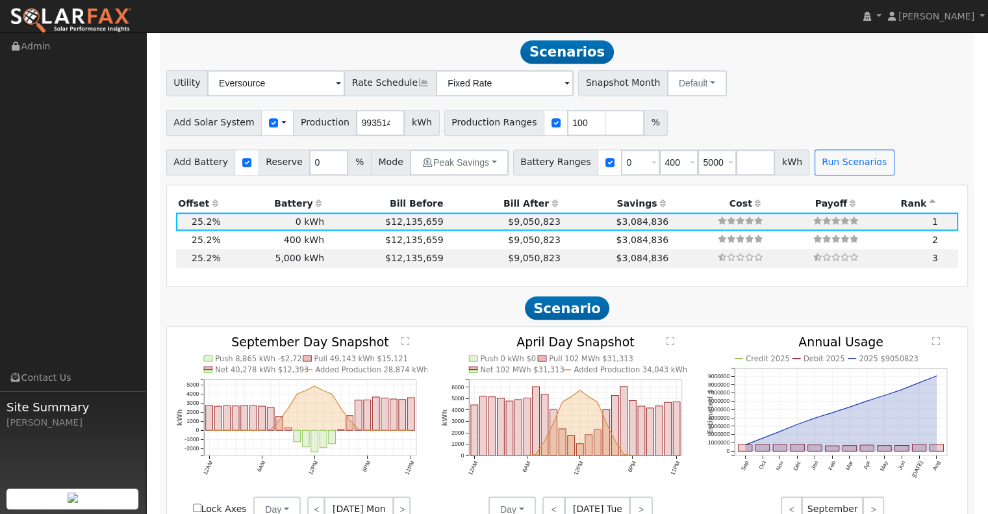
click at [774, 92] on div "Utility Eversource NEM NBT Rate Schedule Fixed Rate - None - Snapshot Month Def…" at bounding box center [567, 81] width 807 height 31
click at [447, 85] on input "Fixed Rate" at bounding box center [505, 83] width 138 height 26
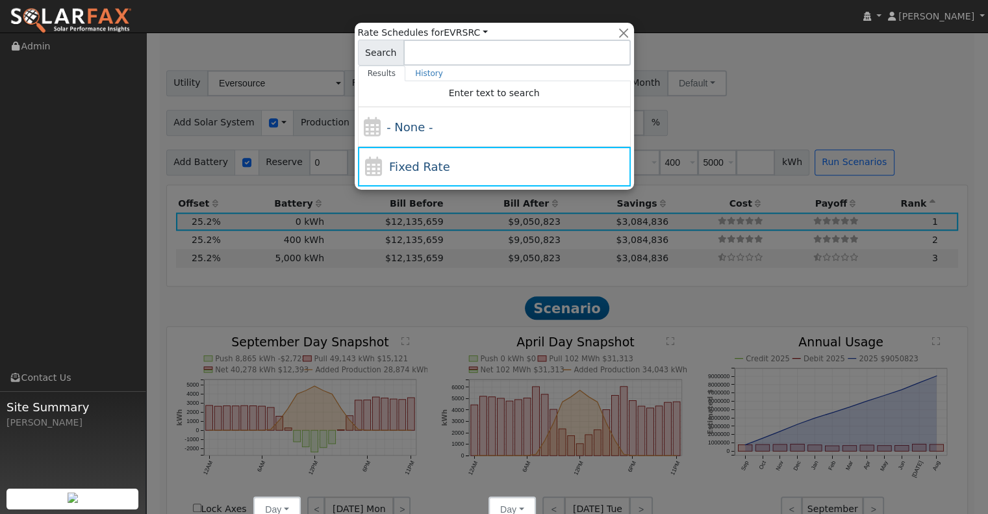
click at [746, 85] on div at bounding box center [494, 257] width 988 height 514
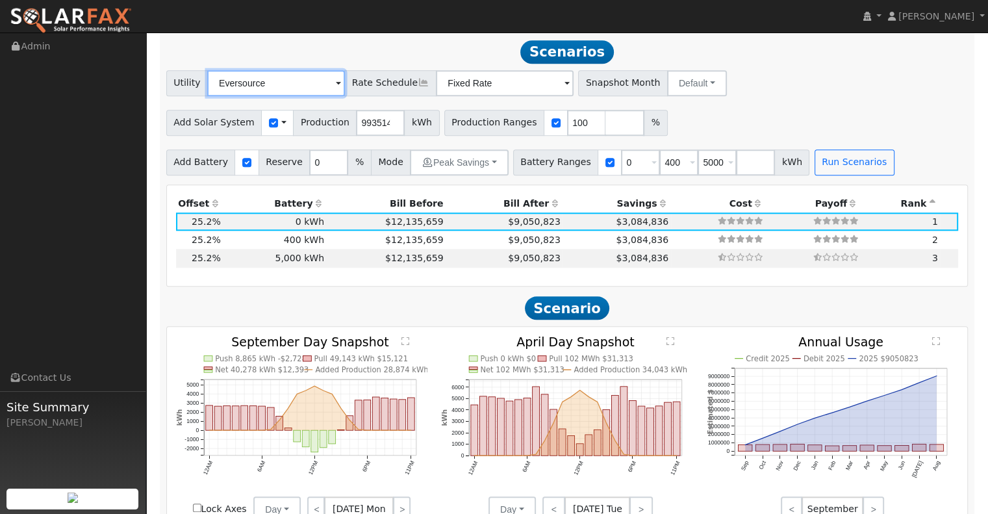
click at [322, 82] on input "Eversource" at bounding box center [276, 83] width 138 height 26
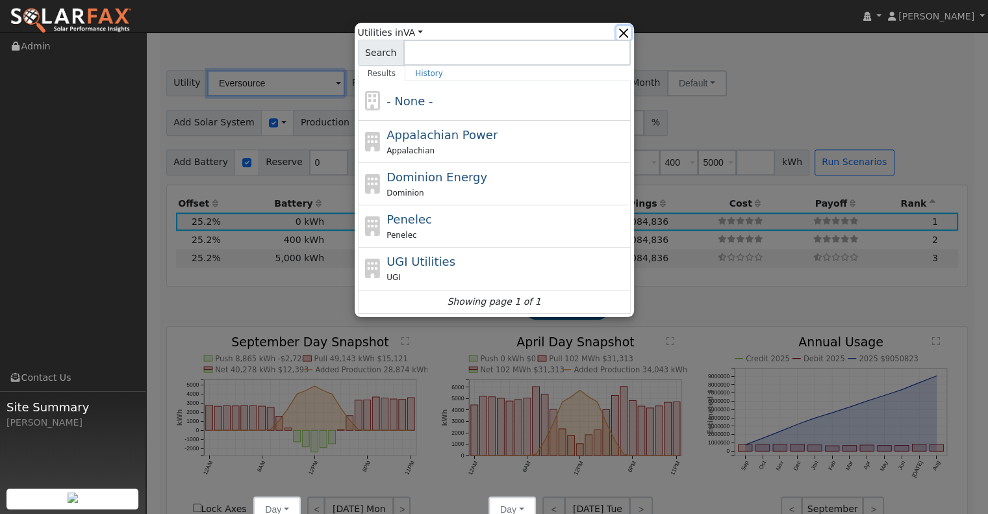
click at [624, 32] on button "button" at bounding box center [623, 33] width 14 height 14
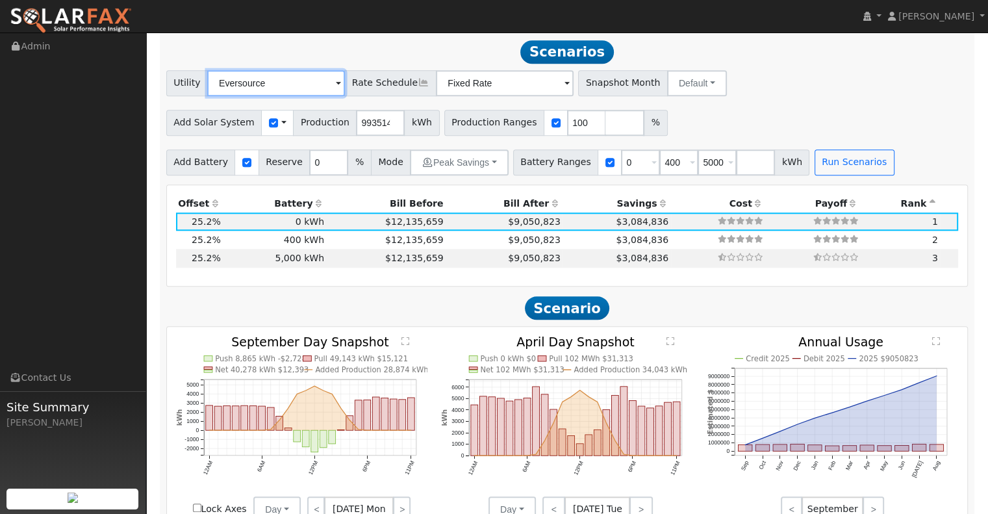
click at [310, 81] on input "Eversource" at bounding box center [276, 83] width 138 height 26
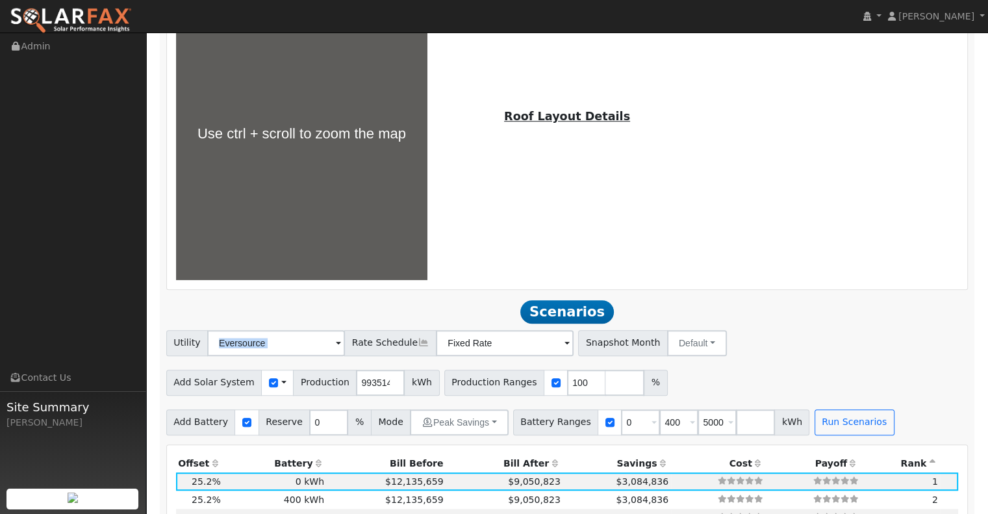
scroll to position [977, 0]
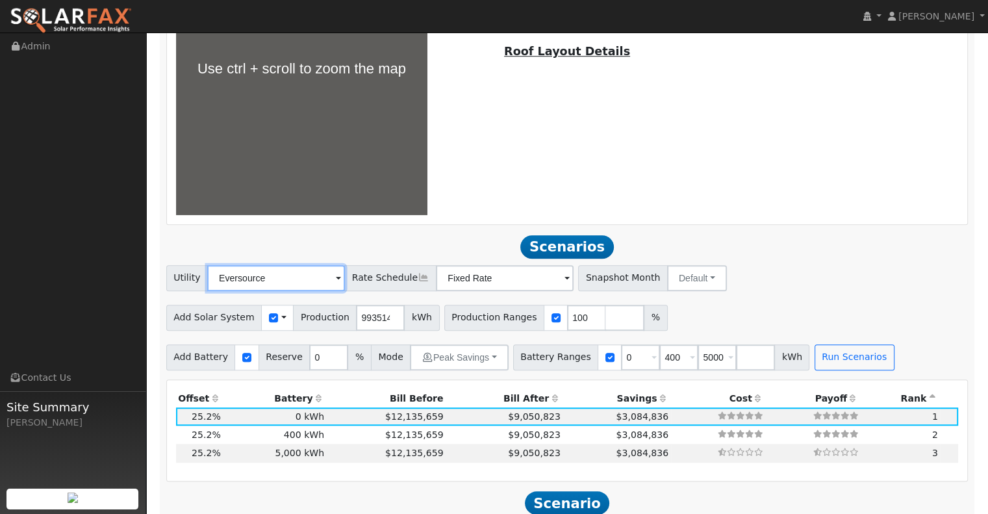
click at [319, 277] on input "Eversource" at bounding box center [276, 278] width 138 height 26
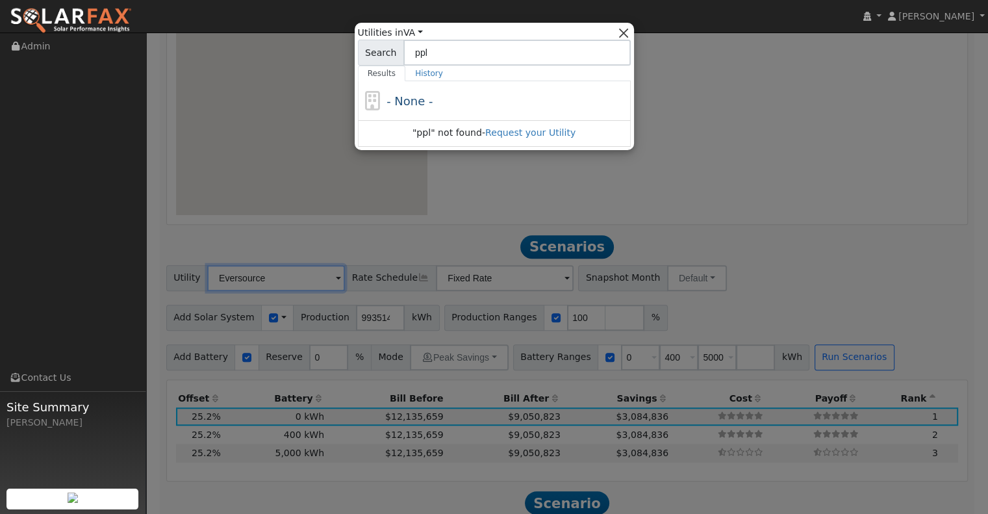
type input "ppl"
click at [629, 26] on button "button" at bounding box center [623, 33] width 14 height 14
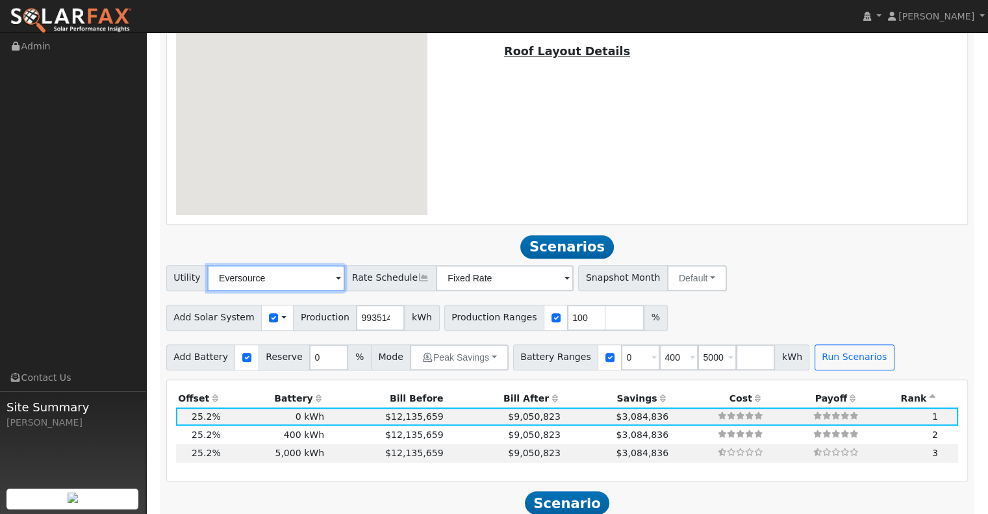
click at [322, 273] on input "Eversource" at bounding box center [276, 278] width 138 height 26
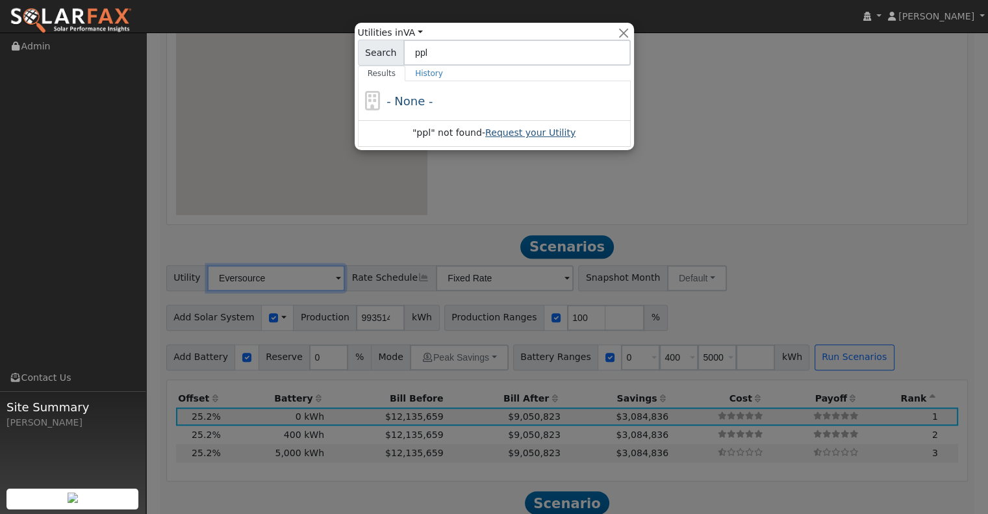
type input "ppl"
click at [551, 133] on link "Request your Utility" at bounding box center [530, 132] width 90 height 10
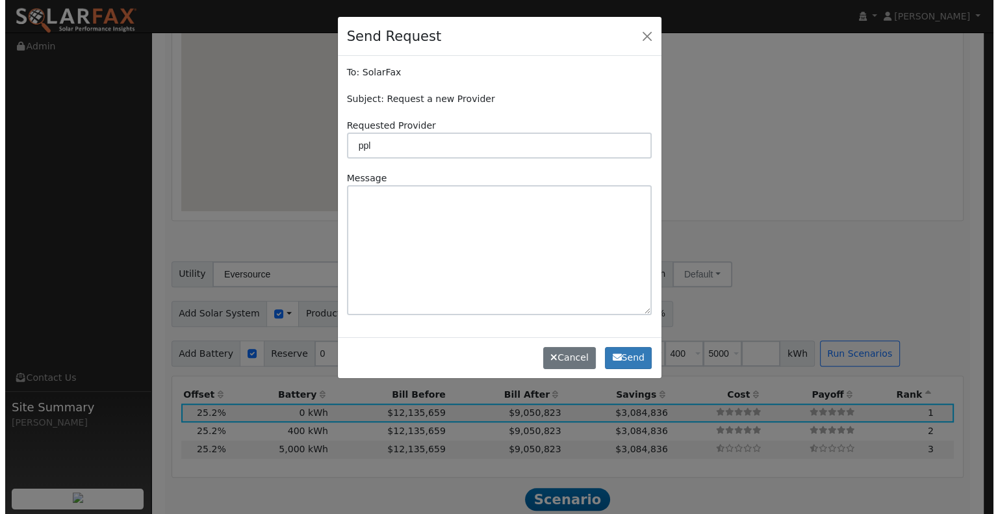
scroll to position [980, 0]
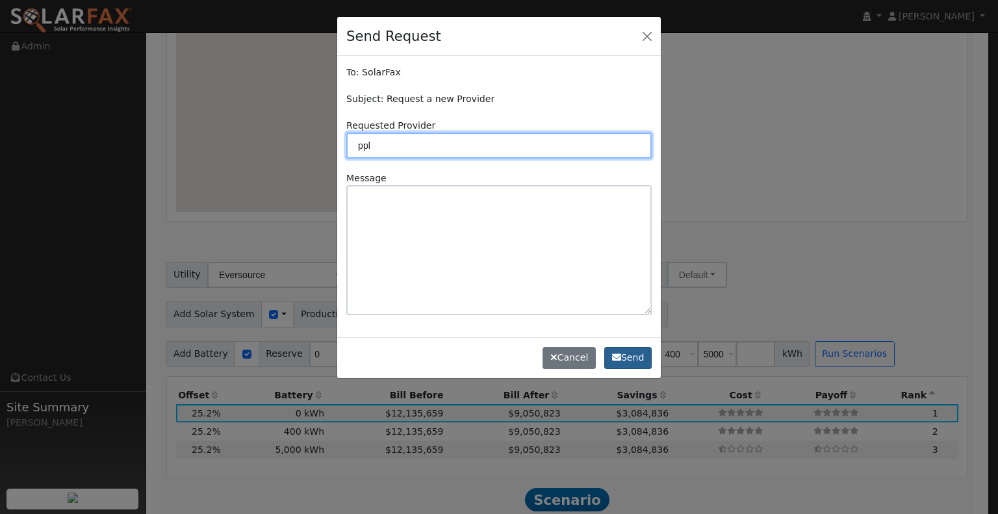
click at [626, 361] on button "Send" at bounding box center [627, 358] width 47 height 22
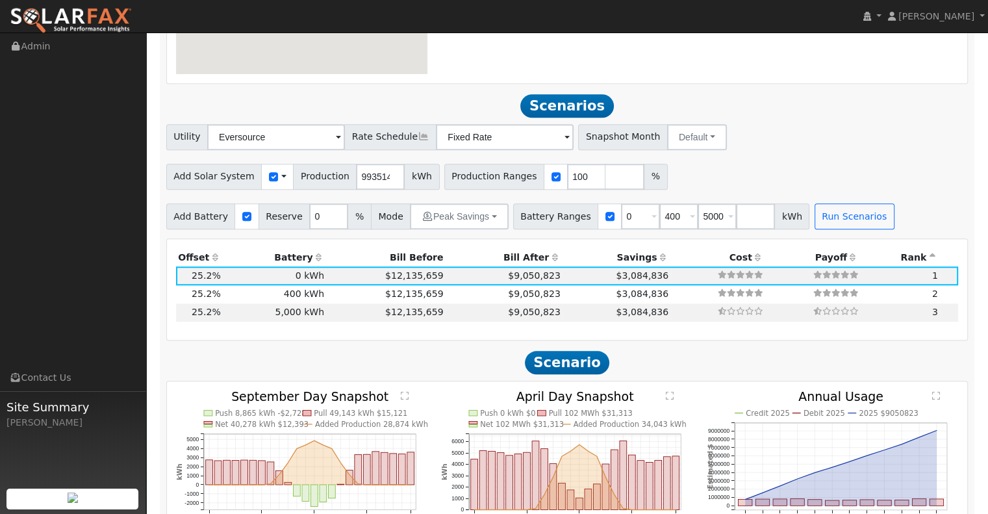
scroll to position [1169, 0]
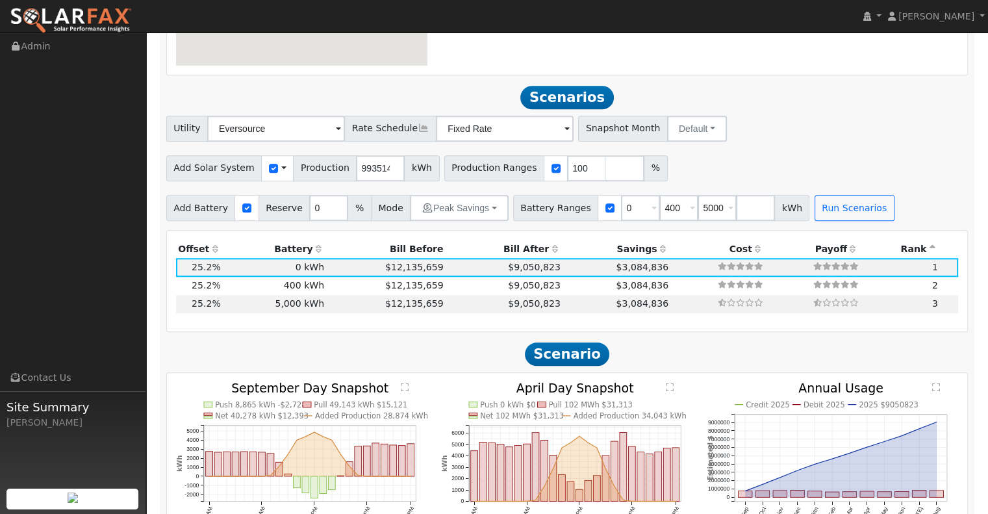
click at [281, 169] on span at bounding box center [283, 168] width 5 height 14
click at [856, 154] on div "Add Solar System Use CSV Data Production 9935149 kWh Production Ranges 100 %" at bounding box center [567, 166] width 807 height 31
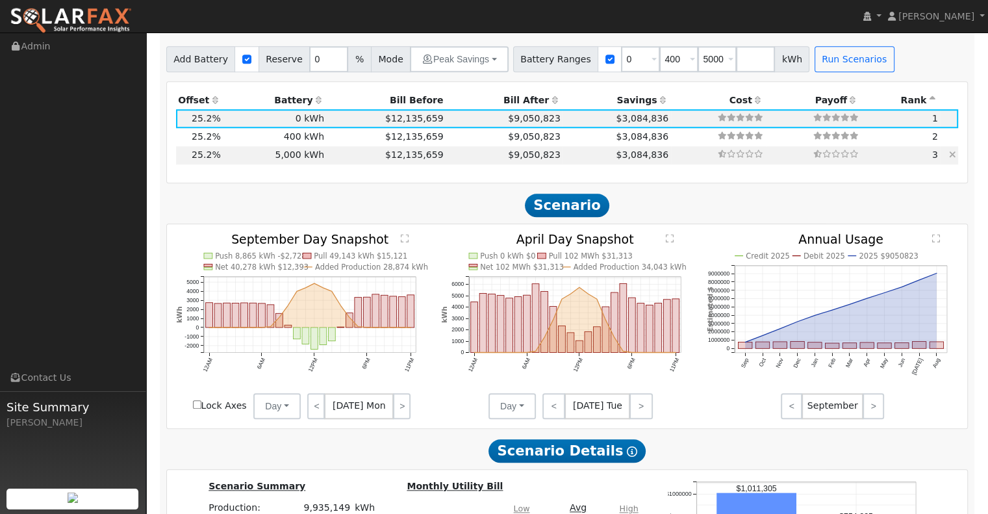
scroll to position [1299, 0]
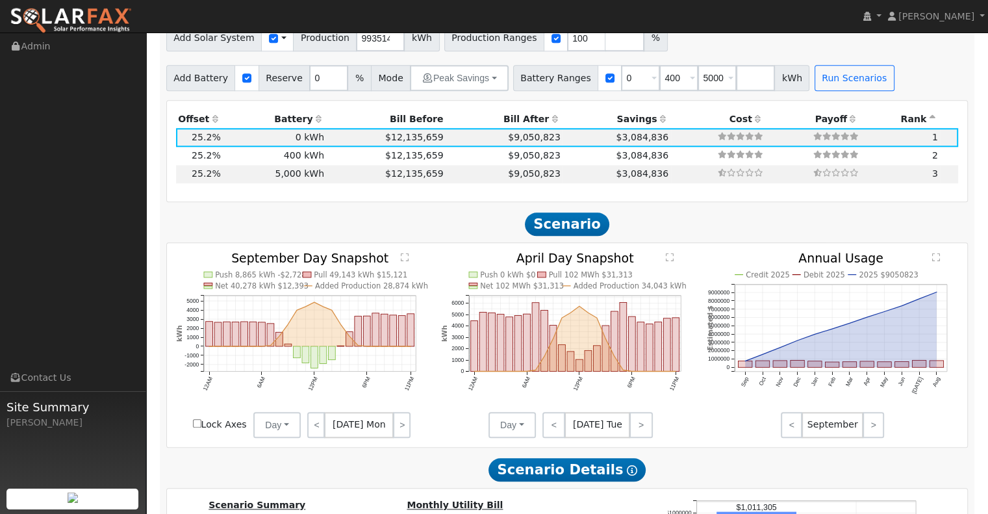
click at [525, 116] on th "Bill After" at bounding box center [504, 119] width 117 height 18
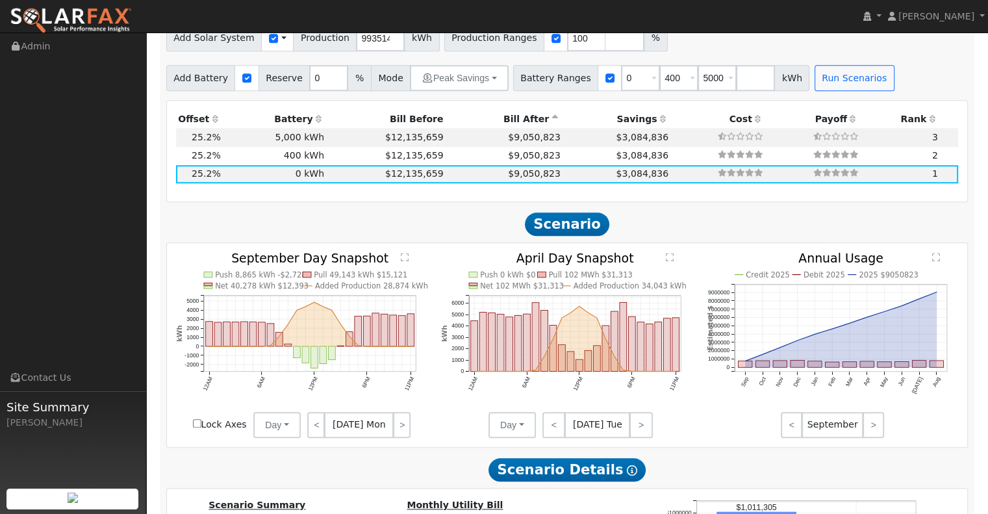
click at [525, 116] on th "Bill After" at bounding box center [504, 119] width 117 height 18
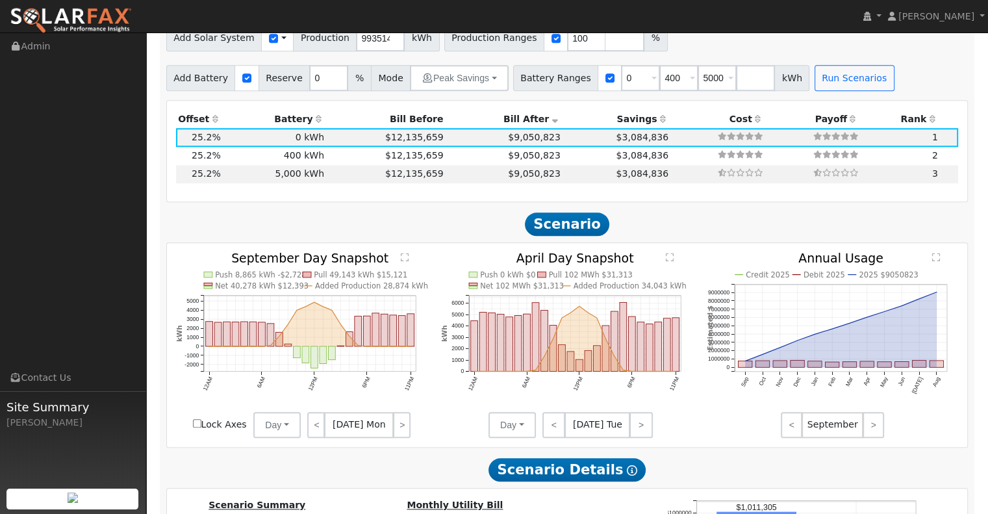
click at [525, 116] on th "Bill After" at bounding box center [504, 119] width 117 height 18
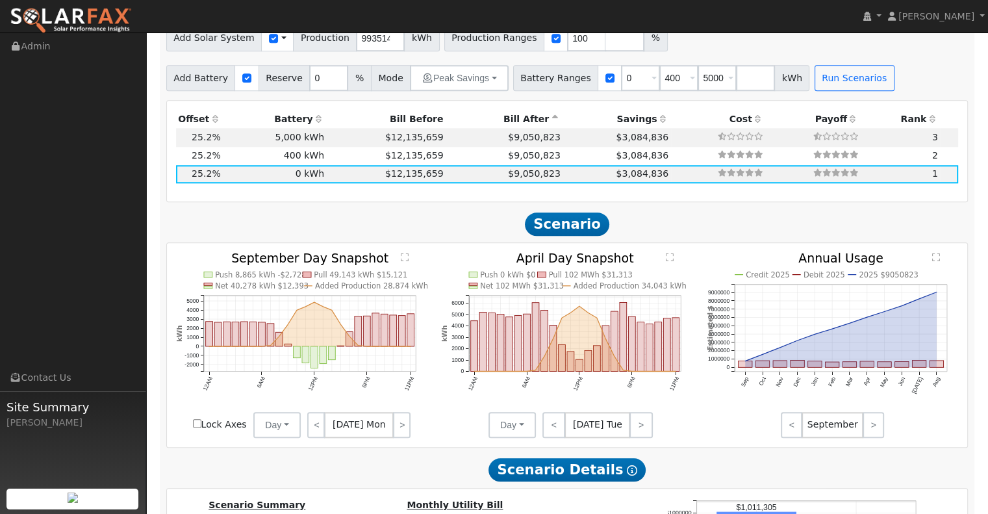
click at [525, 116] on th "Bill After" at bounding box center [504, 119] width 117 height 18
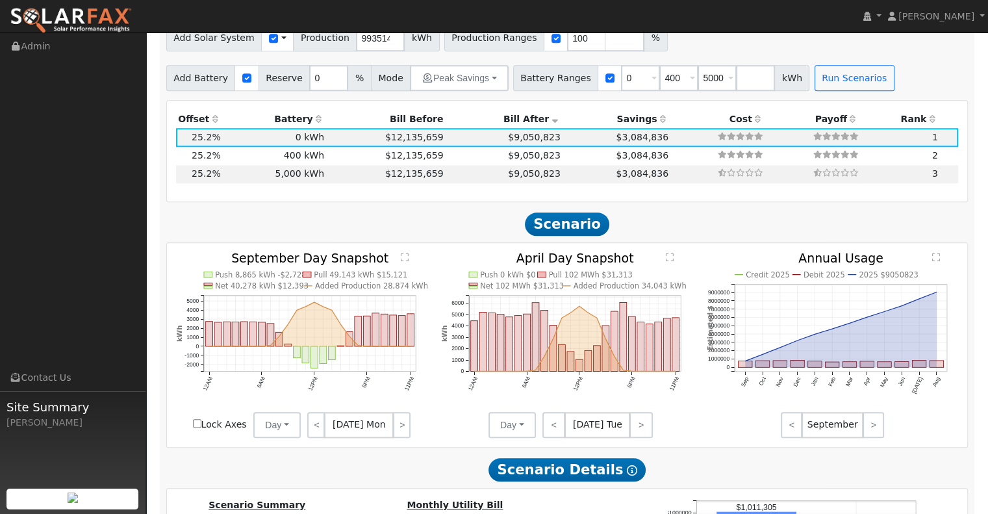
click at [796, 224] on h2 "Scenario" at bounding box center [567, 224] width 802 height 24
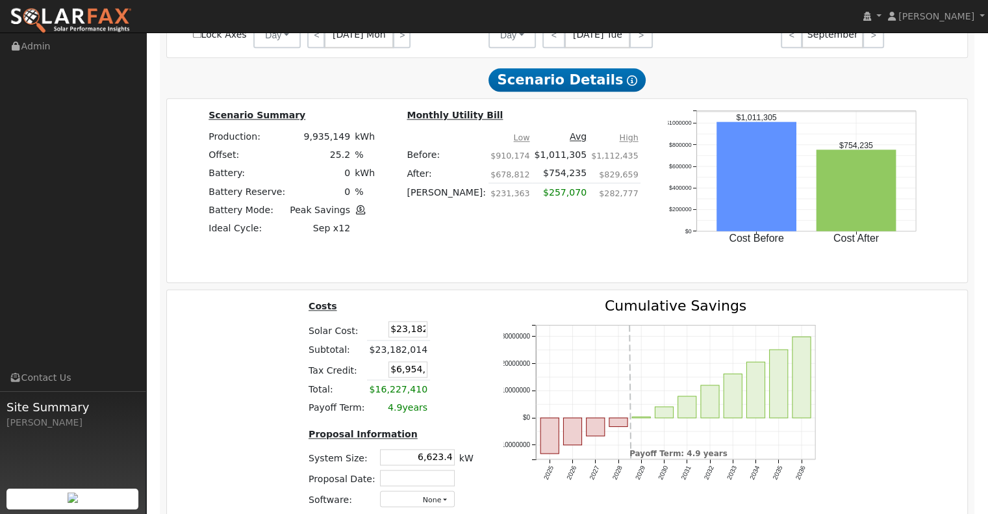
scroll to position [1753, 0]
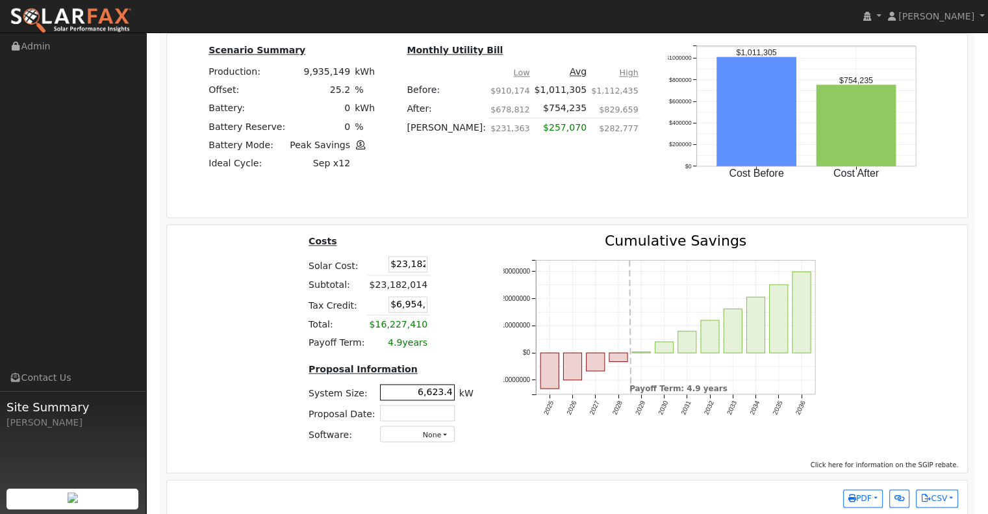
click at [428, 386] on input "6,623.4" at bounding box center [417, 392] width 75 height 16
paste input "9269"
type input "9,269.0"
type input "$0"
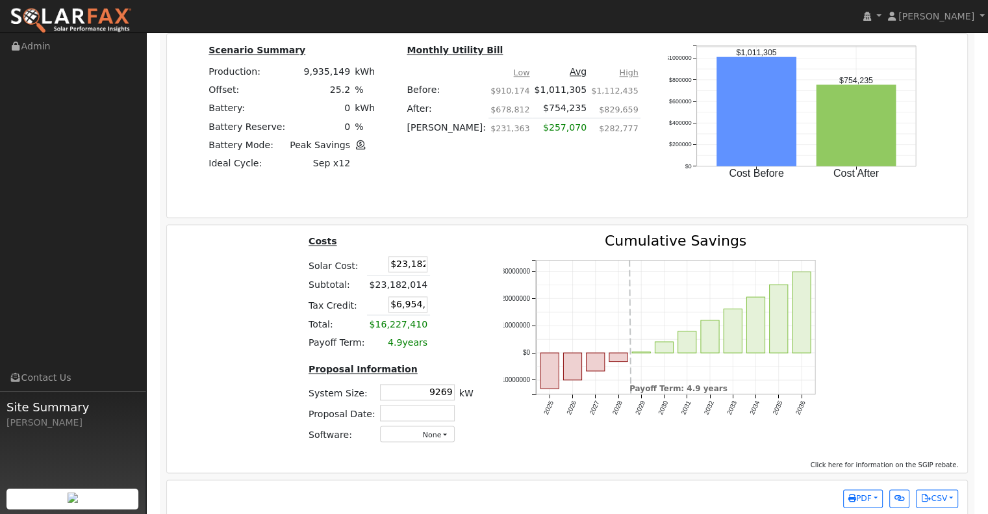
type input "$0"
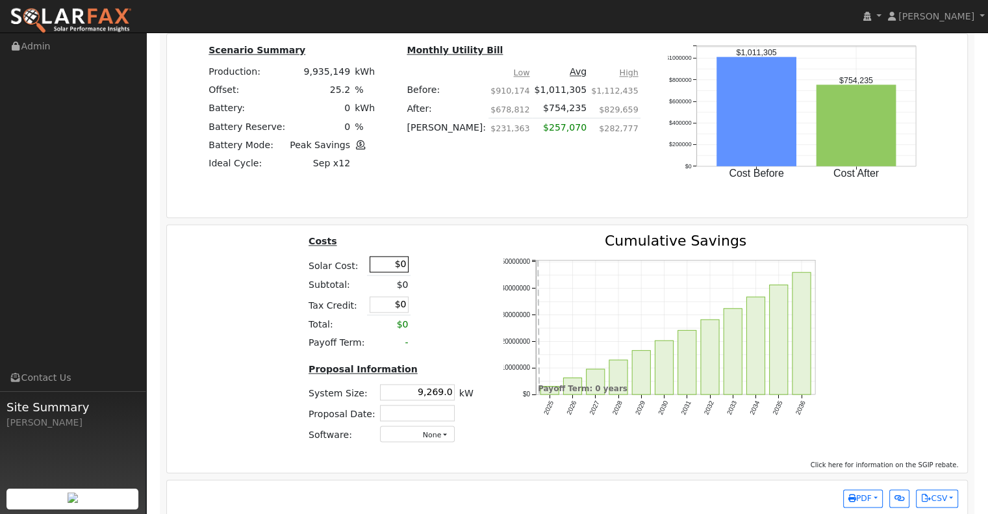
click at [393, 263] on input "$0" at bounding box center [389, 264] width 39 height 16
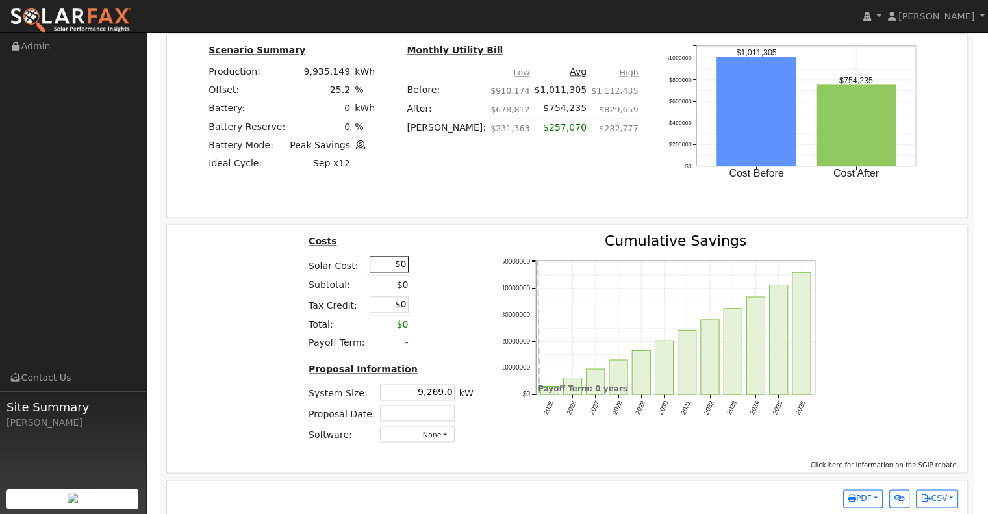
paste input "28,735,14"
type input "$28,735,140"
type input "$8,620,542"
click at [457, 262] on table "Costs Solar Cost: $28,735,140 Subtotal: $0 Tax Credit: $8,620,542 Total: $0 Pay…" at bounding box center [390, 293] width 169 height 118
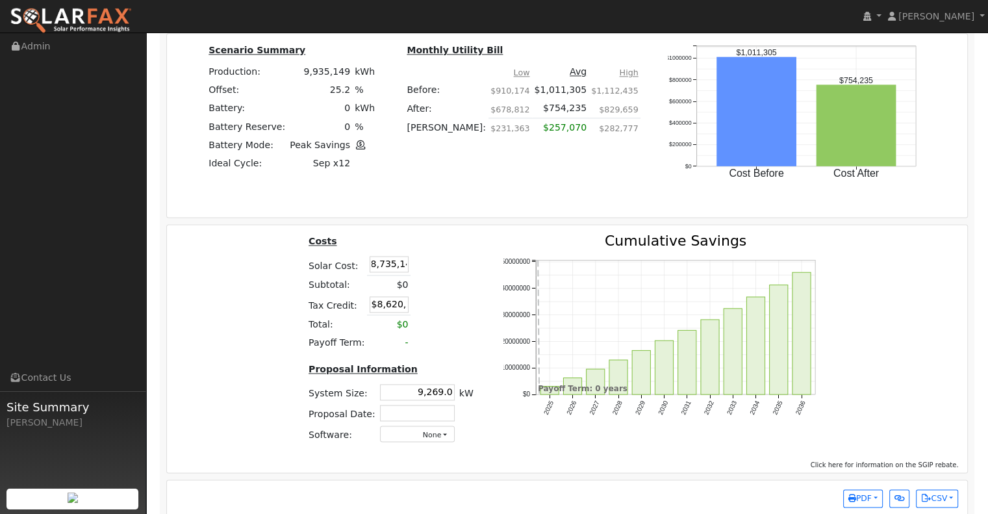
scroll to position [0, 0]
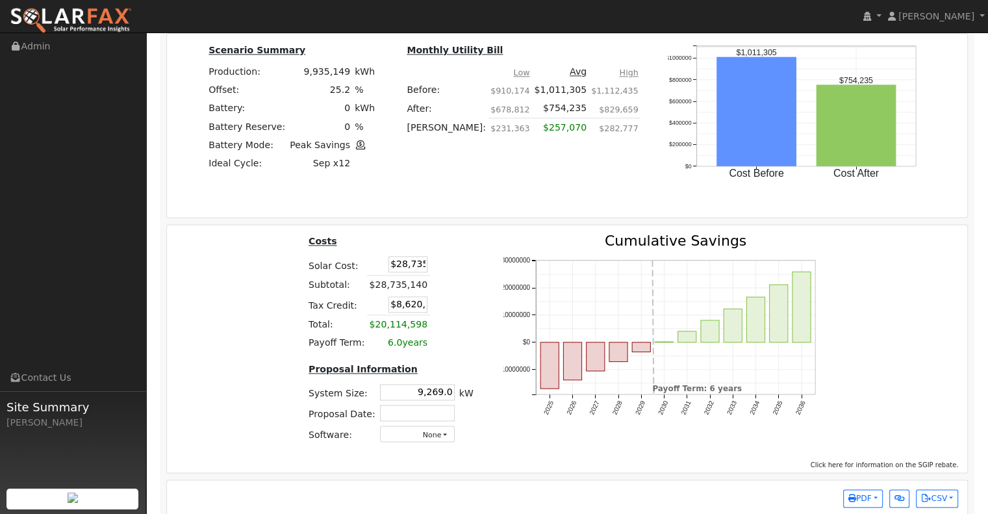
click at [547, 444] on icon "2025 2026 2027 2028 2029 2030 2031 2032 2033 2034 2035 2036 -$10000000 $0 $1000…" at bounding box center [665, 340] width 325 height 212
click at [431, 444] on div "Costs Solar Cost: $28,735,140 Subtotal: $28,735,140 Tax Credit: $8,620,542 Tota…" at bounding box center [390, 344] width 197 height 220
click at [439, 426] on button "None" at bounding box center [417, 433] width 75 height 16
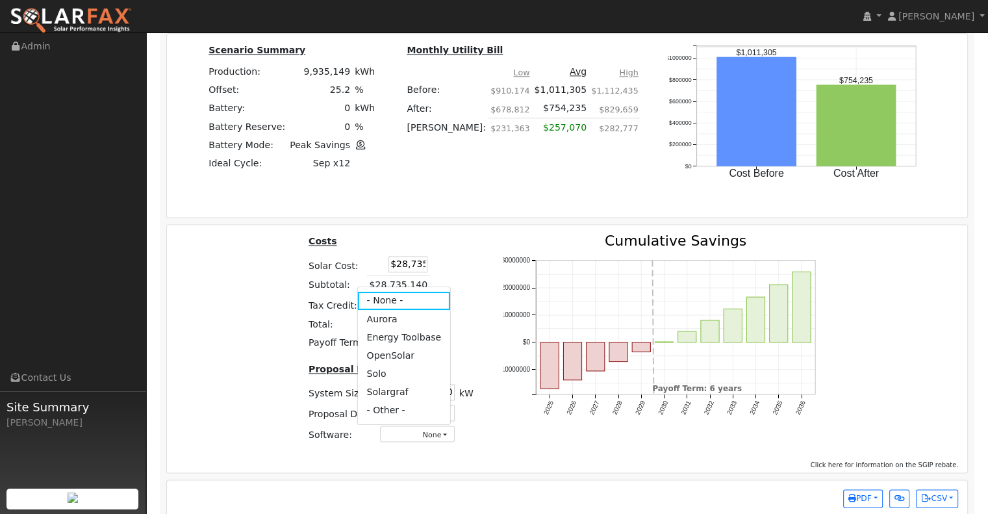
click at [417, 349] on link "OpenSolar" at bounding box center [403, 355] width 93 height 18
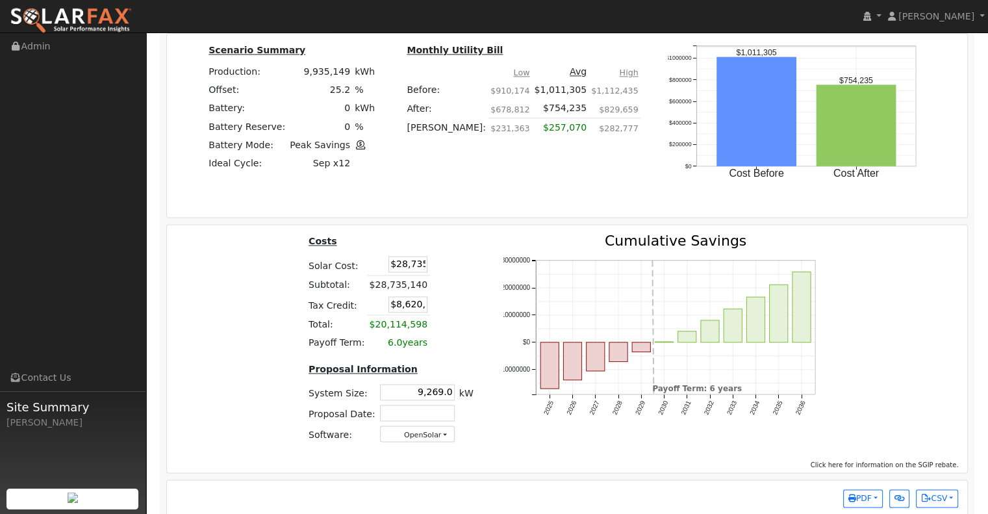
click at [504, 445] on icon "2025 2026 2027 2028 2029 2030 2031 2032 2033 2034 2035 2036 -$10000000 $0 $1000…" at bounding box center [665, 340] width 325 height 212
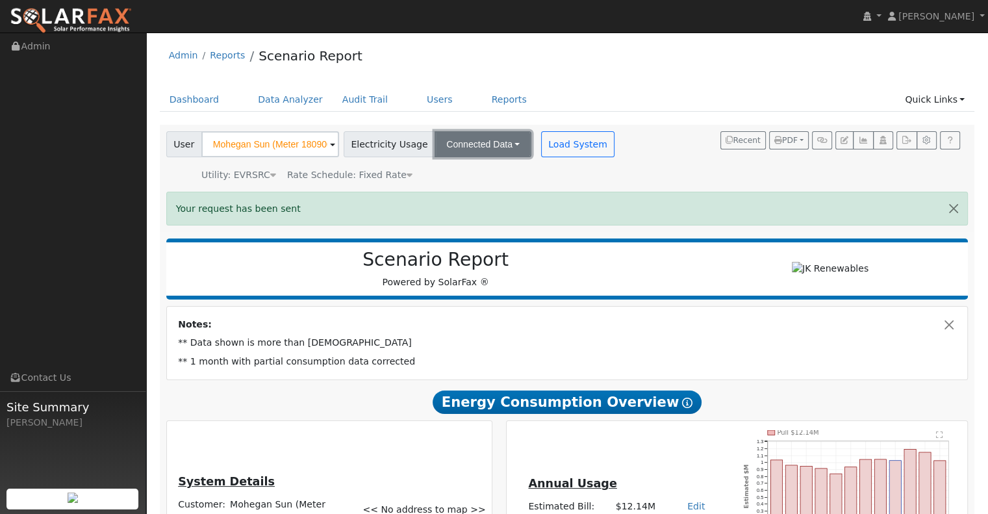
click at [501, 148] on button "Connected Data" at bounding box center [482, 144] width 97 height 26
click at [555, 218] on div "Your request has been sent" at bounding box center [567, 208] width 802 height 33
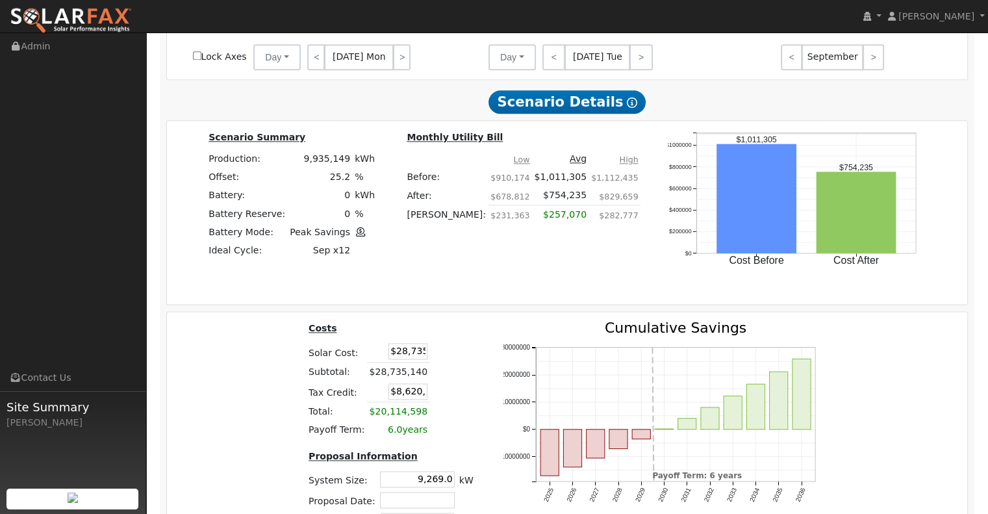
scroll to position [1767, 0]
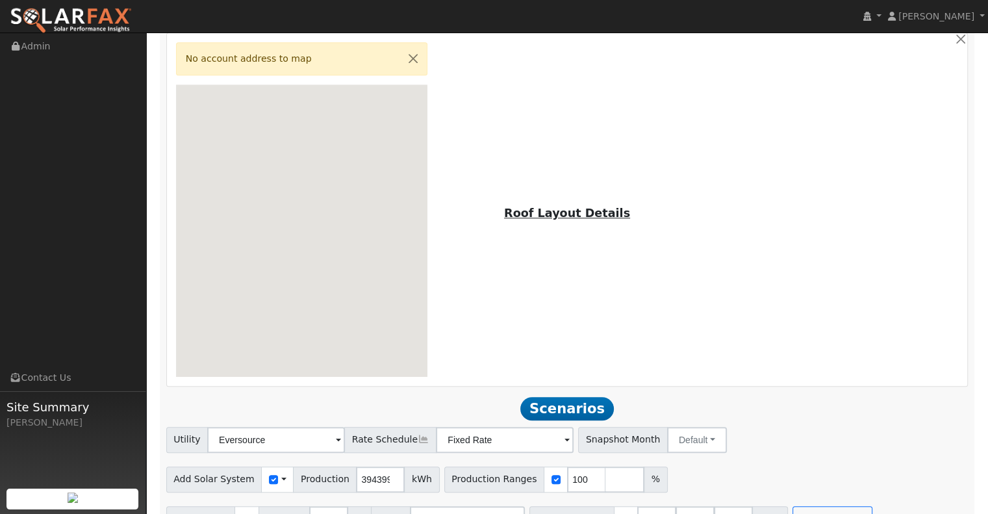
scroll to position [846, 0]
